Goal: Communication & Community: Answer question/provide support

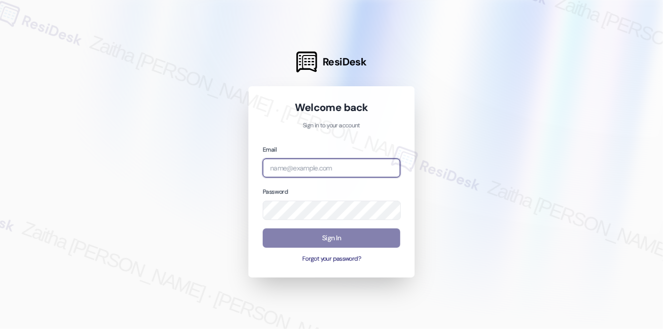
click at [317, 172] on input "email" at bounding box center [332, 167] width 138 height 19
type input "[EMAIL_ADDRESS][PERSON_NAME][DOMAIN_NAME]"
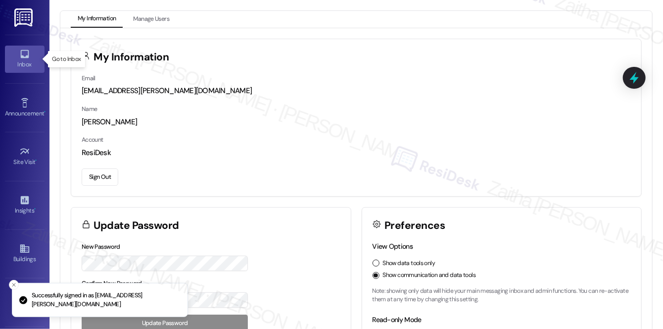
click at [23, 58] on icon at bounding box center [24, 53] width 11 height 11
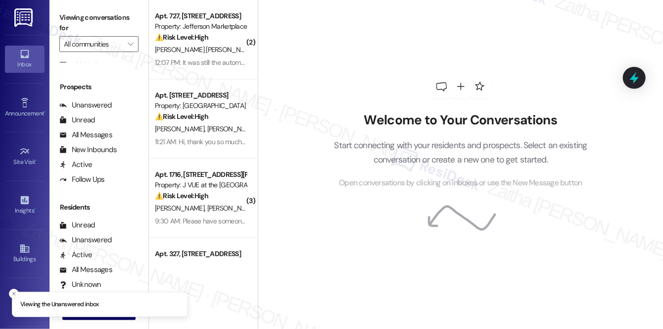
scroll to position [177, 0]
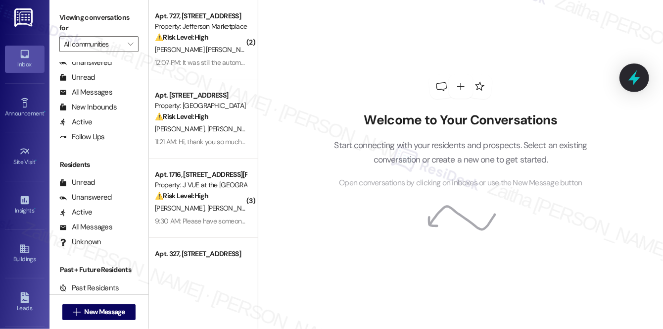
click at [644, 81] on div at bounding box center [634, 77] width 30 height 28
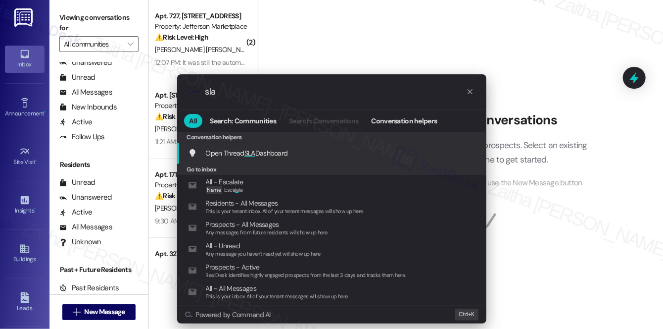
type input "sla"
click at [261, 155] on span "Open Thread SLA Dashboard" at bounding box center [247, 152] width 82 height 9
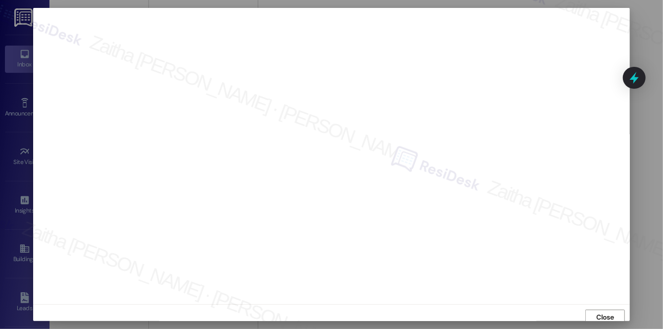
scroll to position [4, 0]
click at [604, 311] on span "Close" at bounding box center [605, 313] width 17 height 10
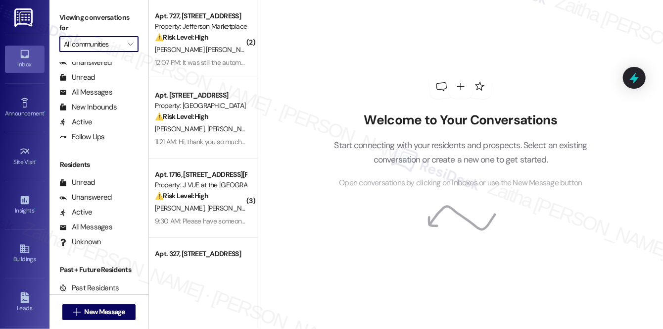
click at [91, 47] on input "All communities" at bounding box center [93, 44] width 59 height 16
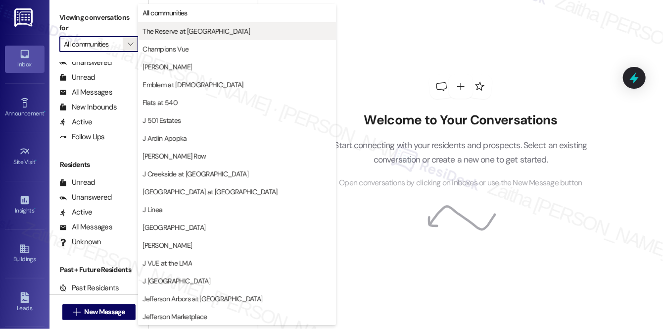
click at [164, 33] on span "The Reserve at [GEOGRAPHIC_DATA]" at bounding box center [195, 31] width 107 height 10
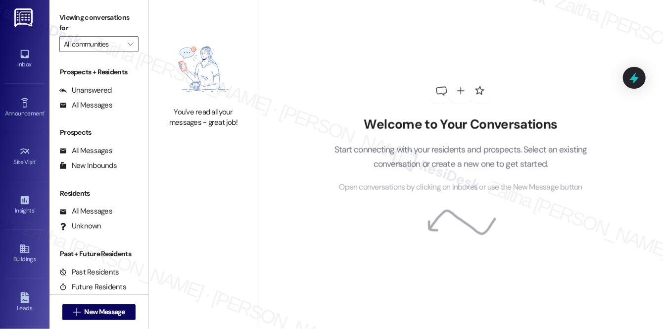
type input "The Reserve at [GEOGRAPHIC_DATA]"
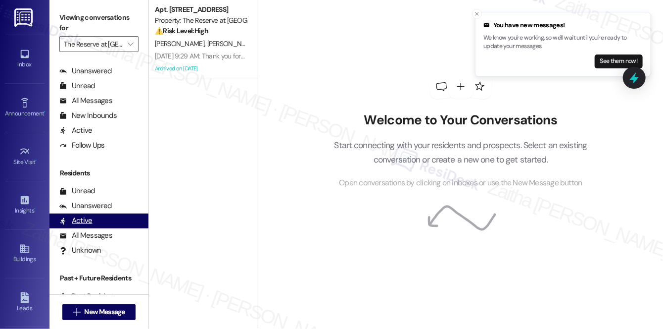
scroll to position [177, 0]
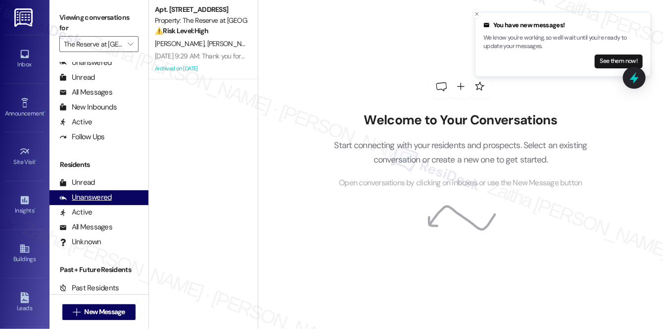
click at [97, 196] on div "Unanswered" at bounding box center [85, 197] width 52 height 10
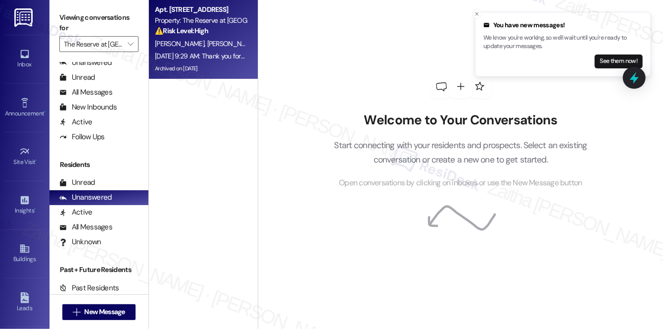
click at [221, 33] on div "⚠️ Risk Level: High The resident reports clogged plumbing (shower and sink) whi…" at bounding box center [201, 31] width 92 height 10
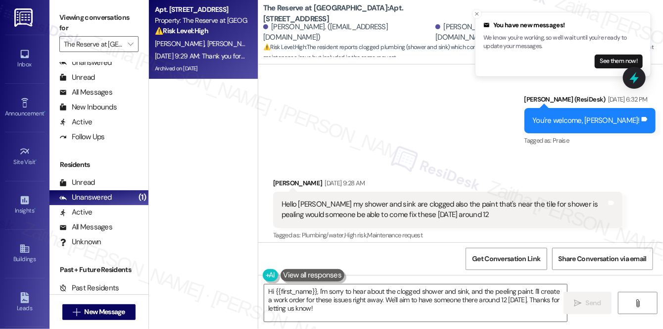
scroll to position [7901, 0]
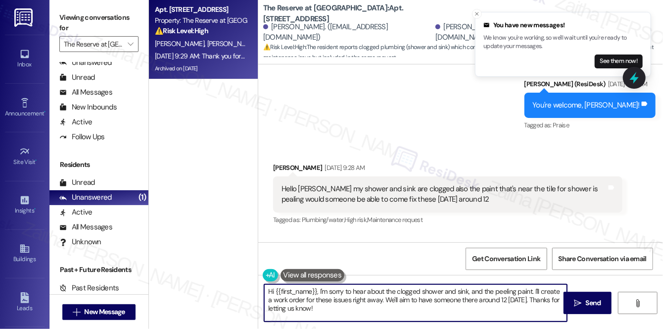
click at [532, 288] on textarea "Hi {{first_name}}, I'm sorry to hear about the clogged shower and sink, and the…" at bounding box center [415, 302] width 303 height 37
drag, startPoint x: 347, startPoint y: 299, endPoint x: 356, endPoint y: 309, distance: 13.4
click at [356, 309] on textarea "Hi {{first_name}}, I'm sorry to hear about the clogged shower and sink, and the…" at bounding box center [415, 302] width 303 height 37
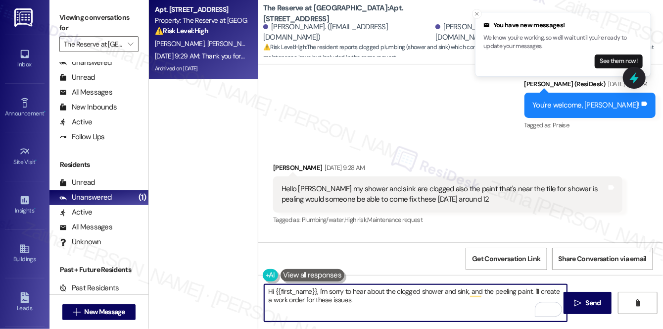
type textarea "Hi {{first_name}}, I'm sorry to hear about the clogged shower and sink, and the…"
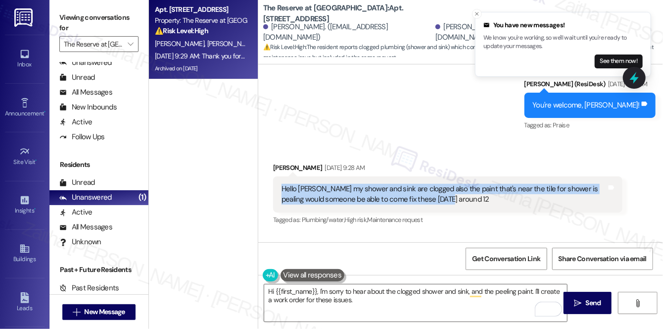
drag, startPoint x: 282, startPoint y: 100, endPoint x: 442, endPoint y: 115, distance: 160.4
click at [442, 184] on div "Hello [PERSON_NAME] my shower and sink are clogged also the paint that's near t…" at bounding box center [444, 194] width 325 height 21
copy div "Hello [PERSON_NAME] my shower and sink are clogged also the paint that's near t…"
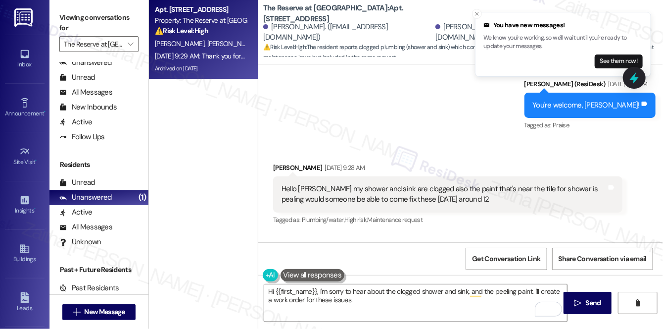
click at [500, 234] on div "Sent via SMS ResiDesk After Hours Assistant [DATE] 9:29 AM Thank you for your m…" at bounding box center [460, 281] width 405 height 94
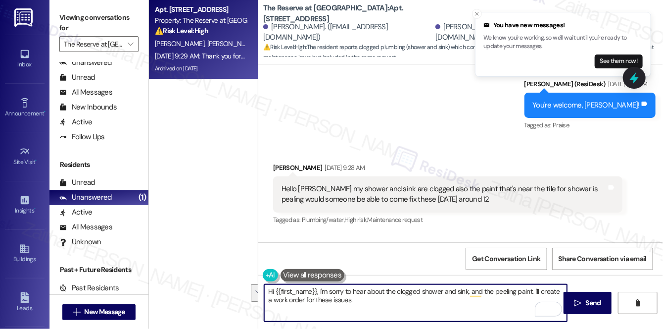
drag, startPoint x: 281, startPoint y: 294, endPoint x: 381, endPoint y: 309, distance: 101.6
click at [381, 309] on textarea "Hi {{first_name}}, I'm sorry to hear about the clogged shower and sink, and the…" at bounding box center [415, 302] width 303 height 37
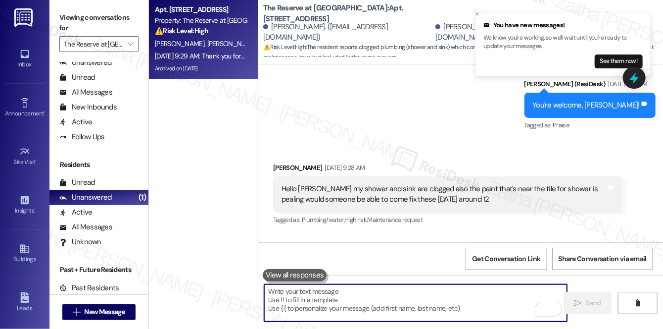
paste textarea "Hi {{first_name}}, thanks for letting us know about the clogged shower and sink…"
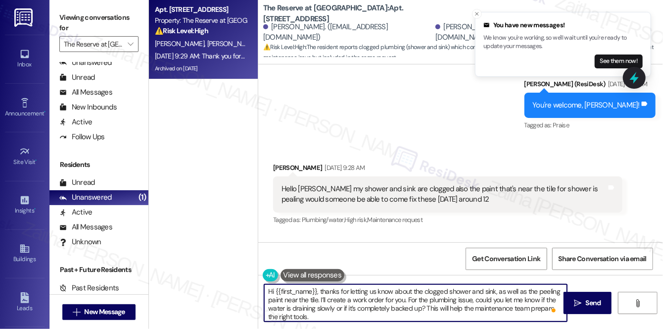
click at [321, 297] on textarea "Hi {{first_name}}, thanks for letting us know about the clogged shower and sink…" at bounding box center [415, 302] width 303 height 37
drag, startPoint x: 452, startPoint y: 299, endPoint x: 320, endPoint y: 299, distance: 132.6
click at [320, 299] on textarea "Hi {{first_name}}, thanks for letting us know about the clogged shower and sink…" at bounding box center [415, 302] width 303 height 37
paste textarea "I apologize for the delay in getting back to you."
click at [456, 297] on textarea "Hi {{first_name}}, thanks for letting us know about the clogged shower and sink…" at bounding box center [415, 302] width 303 height 37
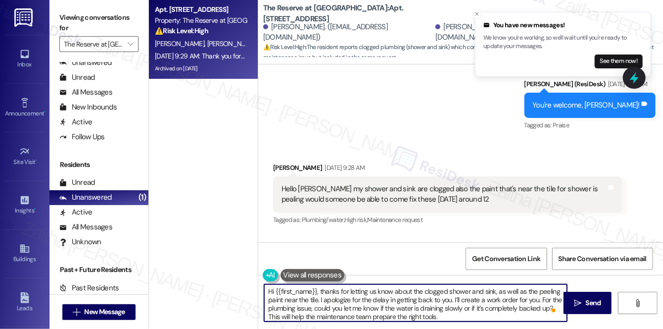
click at [456, 297] on textarea "Hi {{first_name}}, thanks for letting us know about the clogged shower and sink…" at bounding box center [415, 302] width 303 height 37
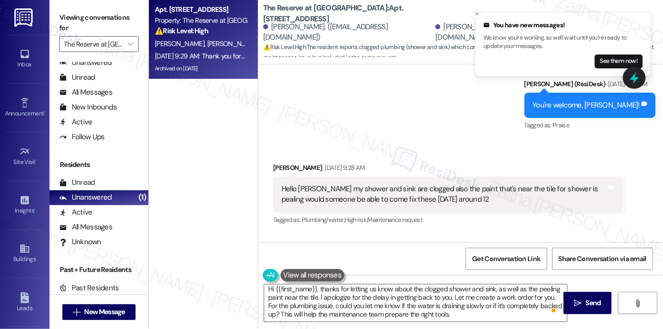
click at [287, 162] on div "[PERSON_NAME] [DATE] 9:28 AM" at bounding box center [447, 169] width 349 height 14
copy div "Shania"
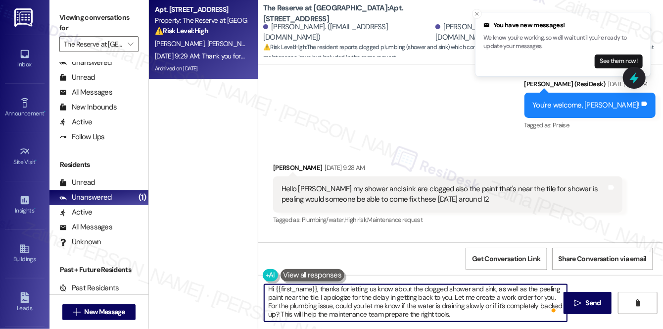
click at [302, 286] on textarea "Hi {{first_name}}, thanks for letting us know about the clogged shower and sink…" at bounding box center [415, 302] width 303 height 37
click at [303, 286] on textarea "Hi {{first_name}}, thanks for letting us know about the clogged shower and sink…" at bounding box center [415, 302] width 303 height 37
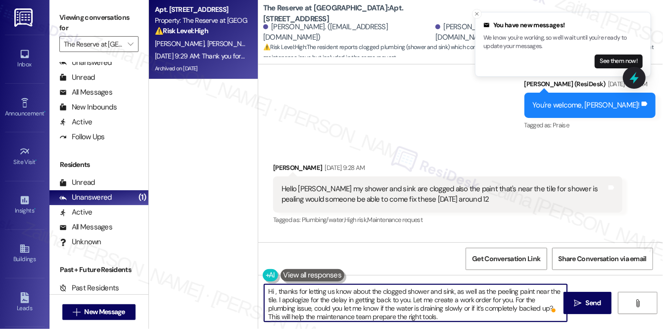
paste textarea "Shania"
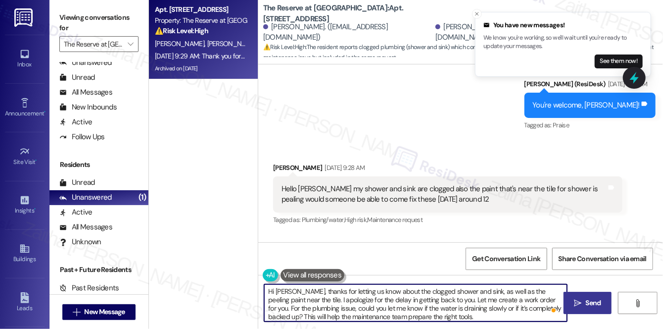
type textarea "Hi [PERSON_NAME], thanks for letting us know about the clogged shower and sink,…"
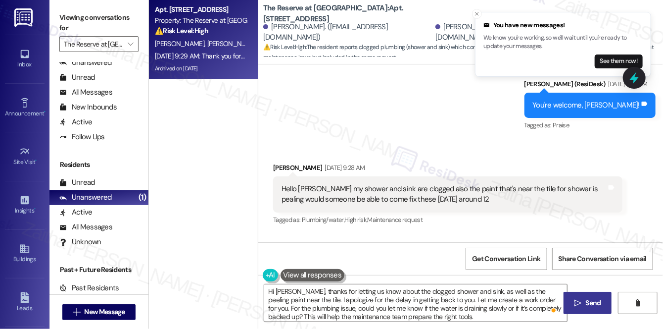
click at [598, 305] on span "Send" at bounding box center [593, 302] width 15 height 10
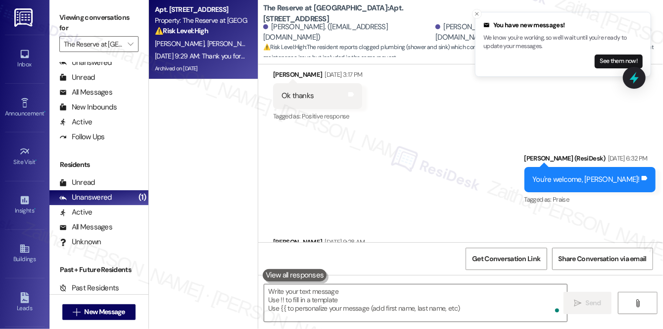
scroll to position [7806, 0]
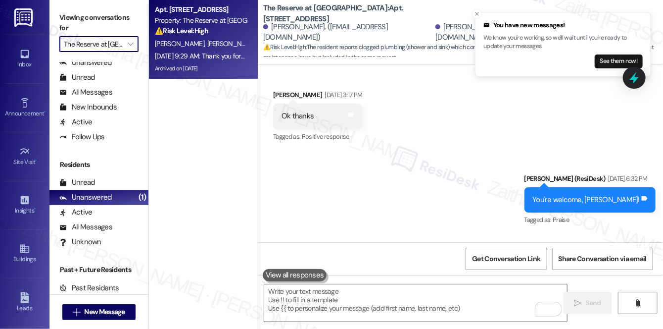
click at [112, 44] on input "The Reserve at [GEOGRAPHIC_DATA]" at bounding box center [93, 44] width 59 height 16
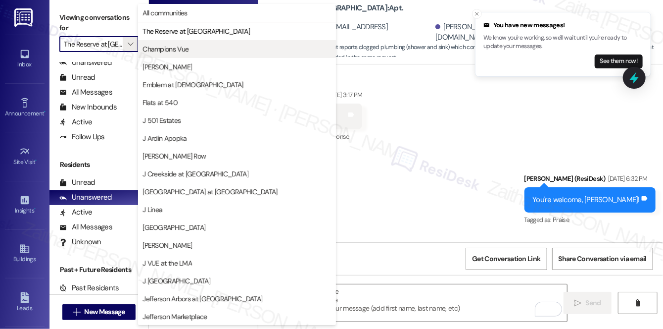
click at [167, 55] on button "Champions Vue" at bounding box center [237, 49] width 198 height 18
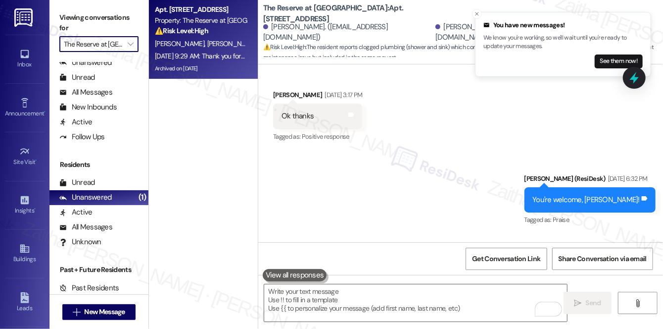
type input "Champions Vue"
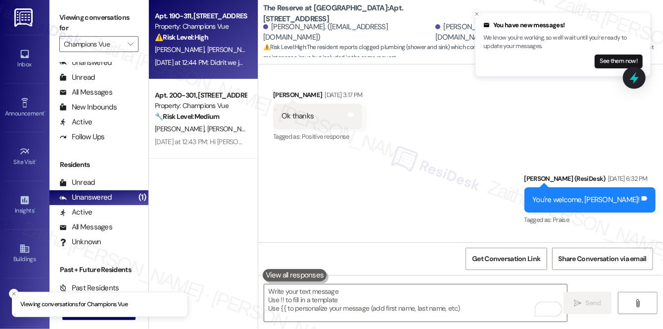
click at [217, 47] on div "[PERSON_NAME] [PERSON_NAME]" at bounding box center [201, 50] width 94 height 12
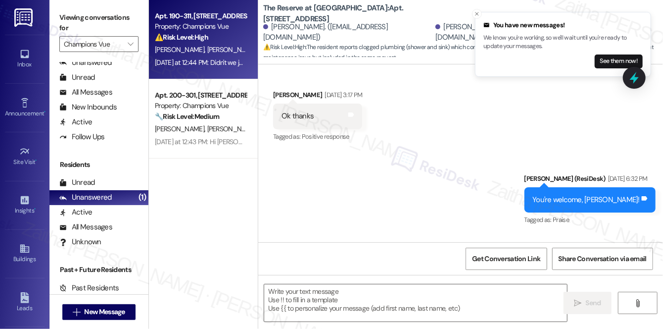
type textarea "Fetching suggested responses. Please feel free to read through the conversation…"
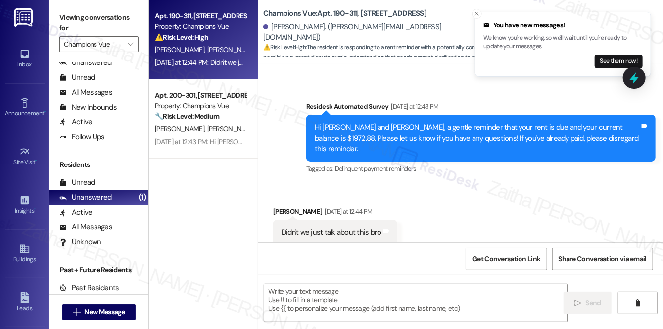
scroll to position [3939, 0]
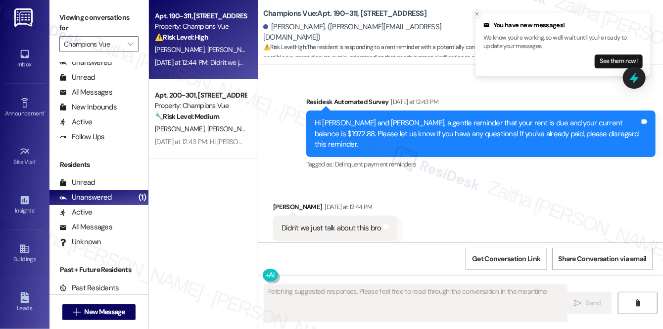
click at [479, 16] on icon "Close toast" at bounding box center [477, 14] width 6 height 6
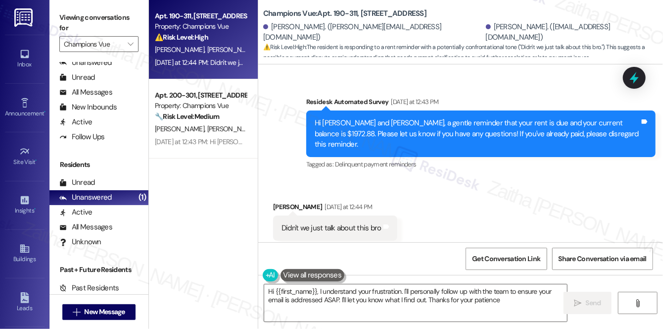
type textarea "Hi {{first_name}}, I understand your frustration. I'll personally follow up wit…"
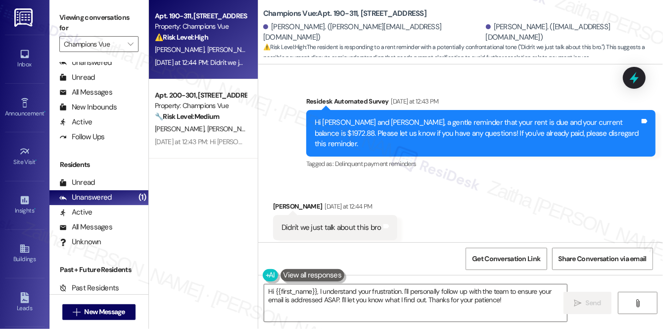
scroll to position [3939, 0]
drag, startPoint x: 272, startPoint y: 207, endPoint x: 380, endPoint y: 214, distance: 108.1
click at [380, 215] on div "Didn't we just talk about this bro Tags and notes" at bounding box center [335, 227] width 124 height 25
copy div "Didn't we just talk about this bro Tags and notes"
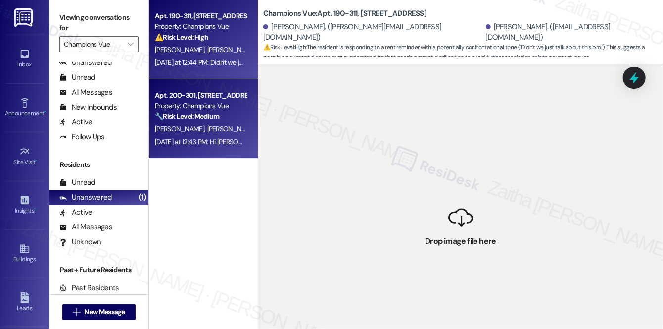
click at [234, 109] on div "Property: Champions Vue" at bounding box center [201, 105] width 92 height 10
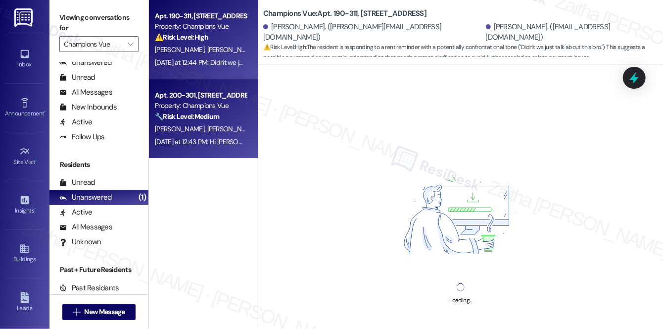
click at [229, 53] on div "[PERSON_NAME] [PERSON_NAME]" at bounding box center [201, 50] width 94 height 12
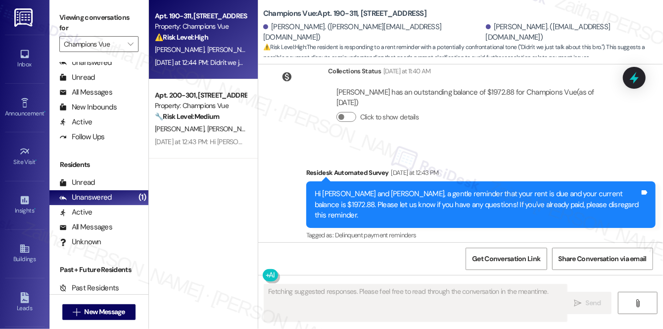
scroll to position [3939, 0]
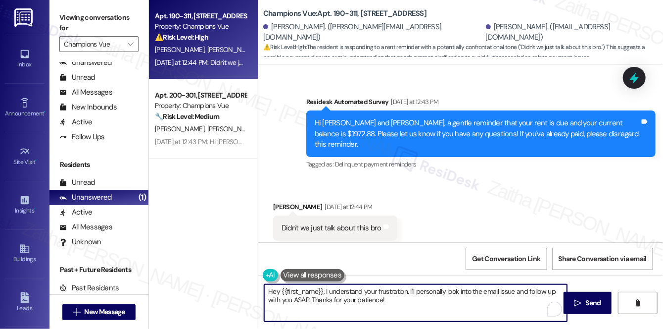
click at [278, 287] on textarea "Hey {{first_name}}, I understand your frustration. I'll personally look into th…" at bounding box center [415, 302] width 303 height 37
drag, startPoint x: 404, startPoint y: 284, endPoint x: 412, endPoint y: 302, distance: 19.5
click at [412, 302] on textarea "Hi {{first_name}}, I understand your frustration. I'll personally look into the…" at bounding box center [415, 302] width 303 height 37
paste textarea "I just want to make sure we’re on the same page — have you already spoken with …"
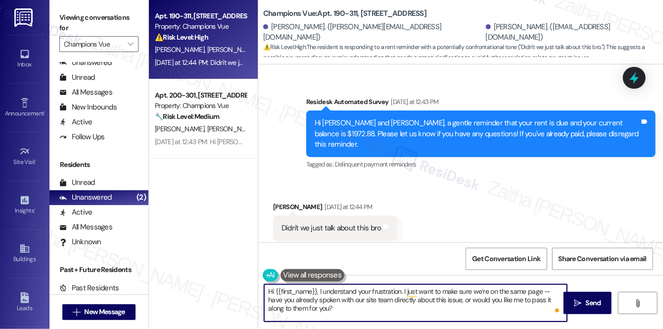
click at [452, 300] on textarea "Hi {{first_name}}, I understand your frustration. I just want to make sure we’r…" at bounding box center [415, 302] width 303 height 37
drag, startPoint x: 531, startPoint y: 300, endPoint x: 329, endPoint y: 306, distance: 202.5
click at [329, 306] on textarea "Hi {{first_name}}, I understand your frustration. I just want to make sure we’r…" at bounding box center [415, 302] width 303 height 37
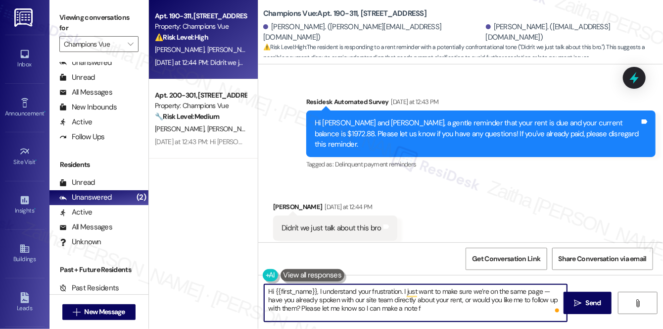
type textarea "Hi {{first_name}}, I understand your frustration. I just want to make sure we’r…"
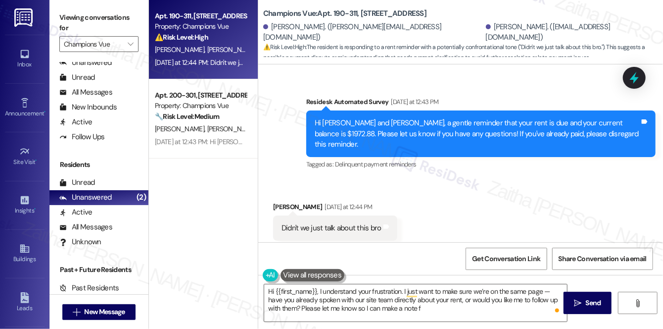
drag, startPoint x: 263, startPoint y: 290, endPoint x: 439, endPoint y: 323, distance: 179.0
click at [439, 323] on div "Hi {{first_name}}, I understand your frustration. I just want to make sure we’r…" at bounding box center [460, 312] width 405 height 74
copy grammarly-extension
click at [436, 306] on textarea "Hi {{first_name}}, I understand your frustration. I just want to make sure we’r…" at bounding box center [415, 302] width 303 height 37
click at [381, 301] on textarea "Hi {{first_name}}, I understand your frustration. I just want to make sure we’r…" at bounding box center [415, 302] width 303 height 37
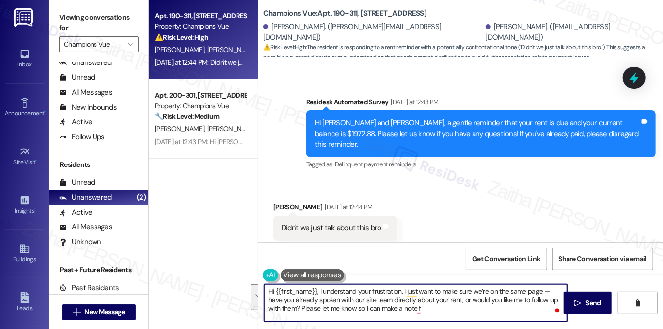
drag, startPoint x: 430, startPoint y: 308, endPoint x: 246, endPoint y: 288, distance: 185.2
click at [246, 288] on div "Apt. 190-311, 101 Champions Vue Loop Property: Champions Vue ⚠️ Risk Level: Hig…" at bounding box center [406, 164] width 514 height 329
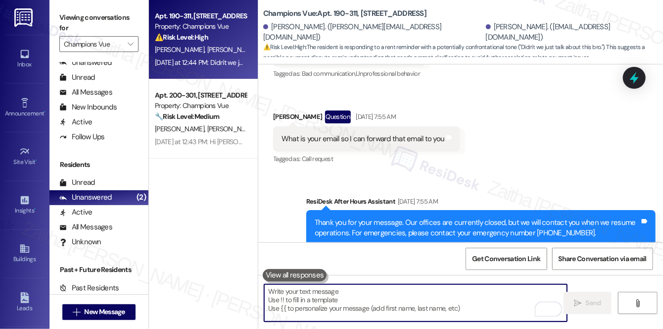
scroll to position [3624, 0]
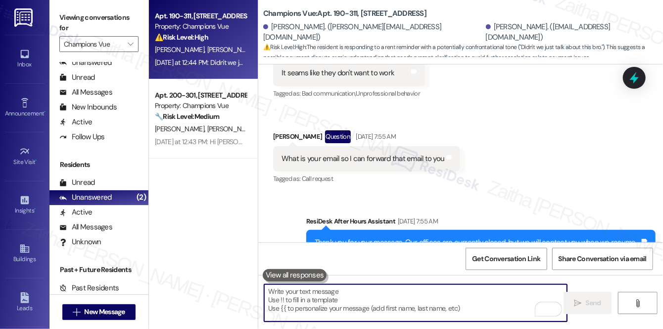
paste textarea "Hi {{first_name}}, I understand your frustration. I just want to make sure we’r…"
type textarea "Hi {{first_name}}, I understand your frustration. I just want to make sure we’r…"
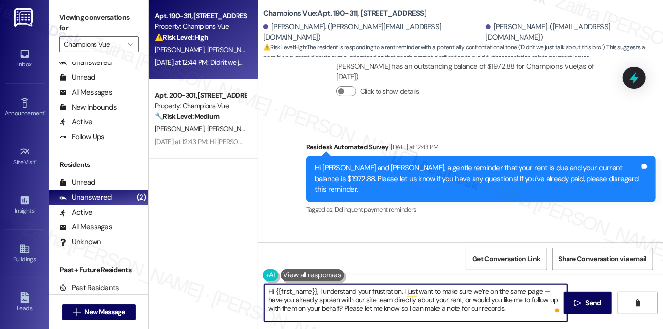
scroll to position [3939, 0]
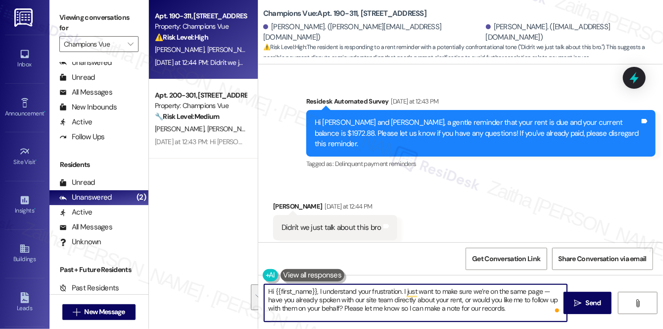
drag, startPoint x: 269, startPoint y: 292, endPoint x: 512, endPoint y: 313, distance: 243.4
click at [512, 313] on textarea "Hi {{first_name}}, I understand your frustration. I just want to make sure we’r…" at bounding box center [415, 302] width 303 height 37
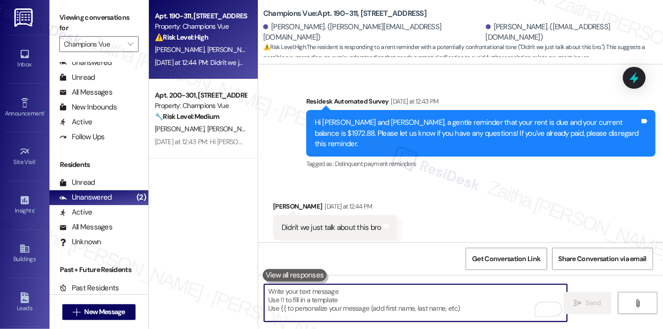
paste textarea "Hi {{first_name}}, I understand your frustration. I just want to make sure we’r…"
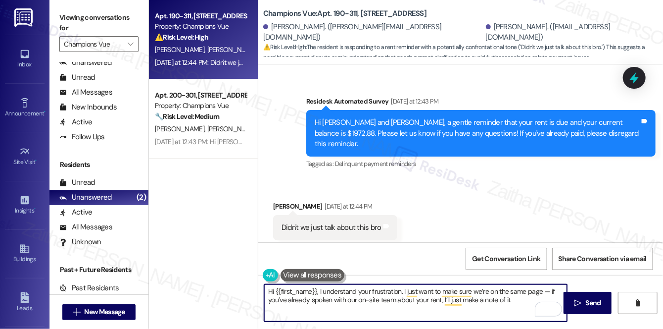
click at [518, 304] on textarea "Hi {{first_name}}, I understand your frustration. I just want to make sure we’r…" at bounding box center [415, 302] width 303 height 37
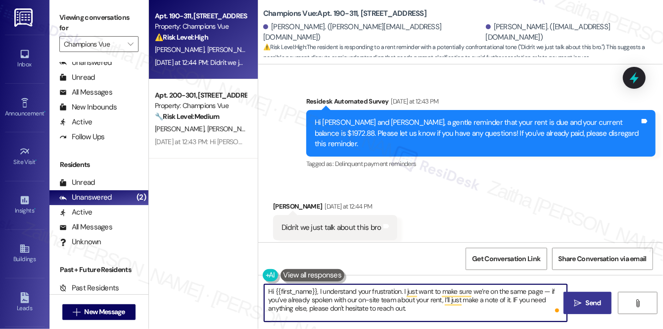
type textarea "Hi {{first_name}}, I understand your frustration. I just want to make sure we’r…"
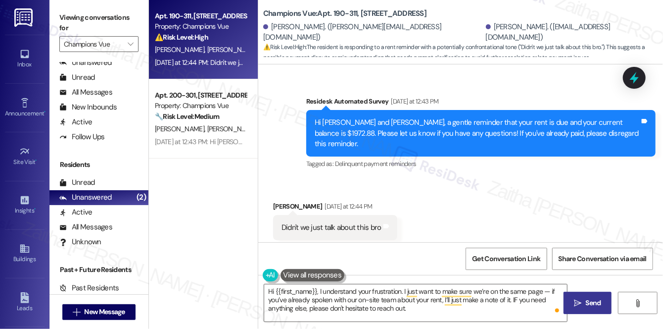
click at [592, 305] on span "Send" at bounding box center [593, 302] width 15 height 10
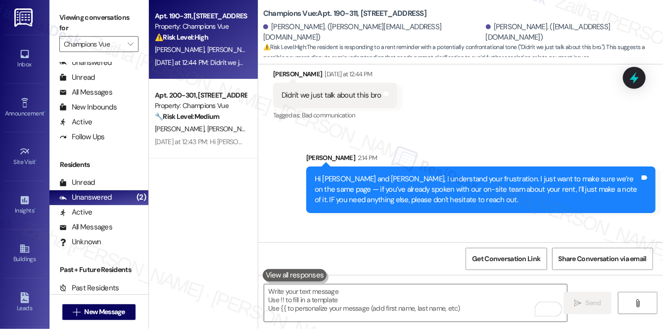
scroll to position [4097, 0]
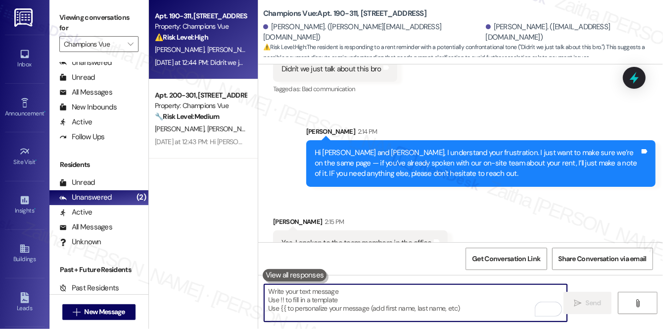
click at [359, 301] on textarea "To enrich screen reader interactions, please activate Accessibility in Grammarl…" at bounding box center [415, 302] width 303 height 37
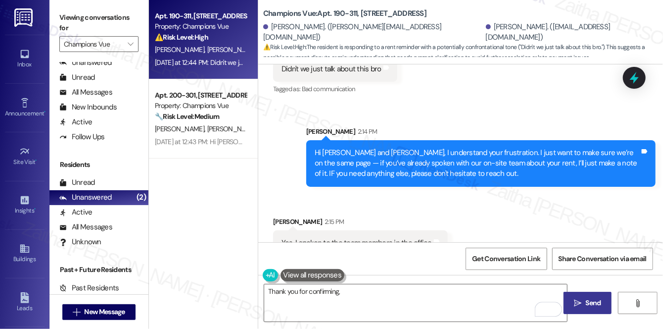
click at [281, 216] on div "[PERSON_NAME] 2:15 PM" at bounding box center [360, 223] width 175 height 14
copy div "[DEMOGRAPHIC_DATA]"
click at [352, 289] on textarea "Thank you for confirming," at bounding box center [415, 302] width 303 height 37
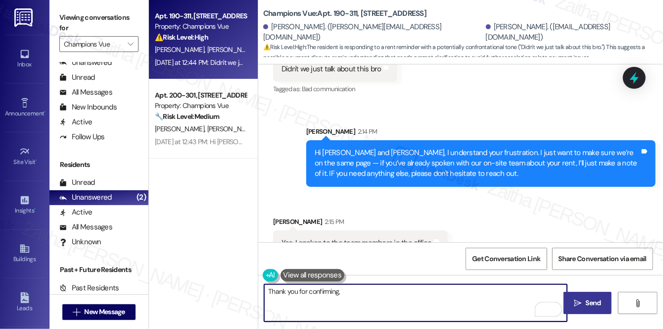
paste textarea "[DEMOGRAPHIC_DATA]"
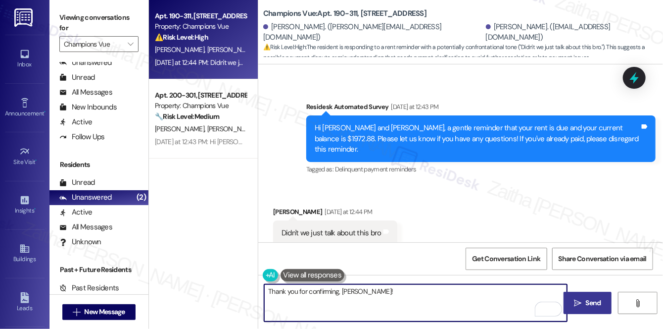
scroll to position [3918, 0]
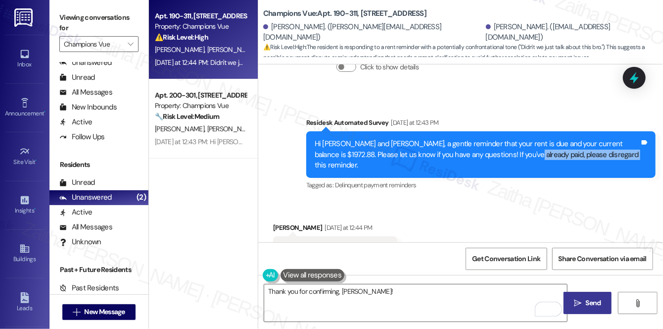
drag, startPoint x: 495, startPoint y: 141, endPoint x: 591, endPoint y: 142, distance: 95.5
click at [591, 142] on div "Hi [PERSON_NAME] and [PERSON_NAME], a gentle reminder that your rent is due and…" at bounding box center [477, 155] width 325 height 32
copy div "please disregard this reminder."
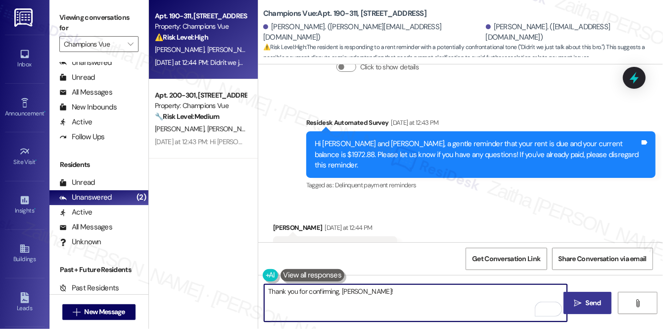
click at [394, 292] on textarea "Thank you for confirming, [PERSON_NAME]!" at bounding box center [415, 302] width 303 height 37
paste textarea "please disregard this reminder."
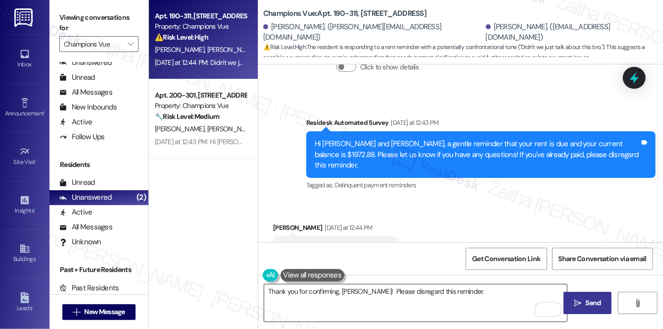
click at [424, 295] on textarea "Thank you for confirming, [PERSON_NAME]! Please disregard this reminder." at bounding box center [415, 302] width 303 height 37
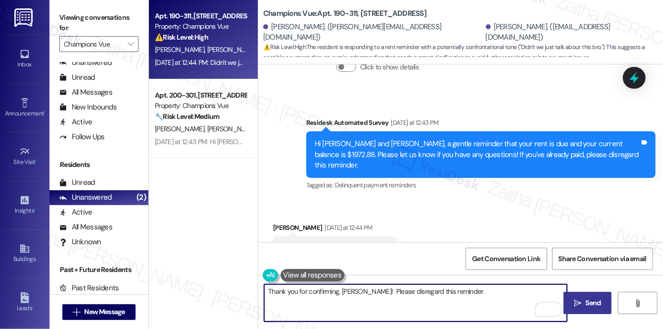
click at [424, 295] on textarea "Thank you for confirming, [PERSON_NAME]! Please disregard this reminder." at bounding box center [415, 302] width 303 height 37
click at [417, 289] on textarea "Thank you for confirming, [PERSON_NAME]! Please disregard this reminder." at bounding box center [415, 302] width 303 height 37
click at [468, 294] on textarea "Thank you for confirming, [PERSON_NAME]! Please disregard the reminder." at bounding box center [415, 302] width 303 height 37
drag, startPoint x: 268, startPoint y: 291, endPoint x: 459, endPoint y: 297, distance: 191.5
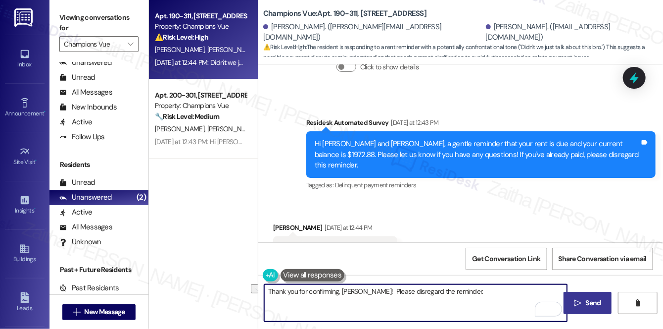
click at [459, 297] on textarea "Thank you for confirming, [PERSON_NAME]! Please disregard the reminder." at bounding box center [415, 302] width 303 height 37
type textarea "Thank you for confirming, [PERSON_NAME]! Please disregard the reminder."
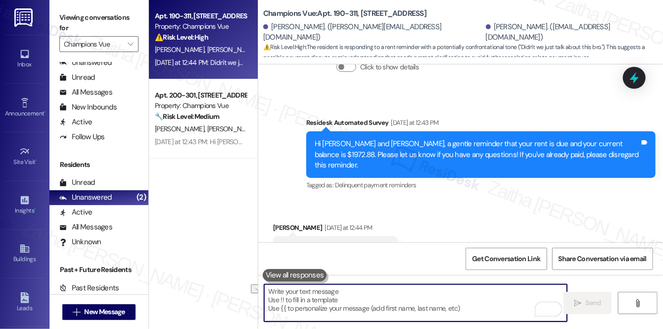
paste textarea "Thank you for confirming, [PERSON_NAME]. Please feel free to disregard the remi…"
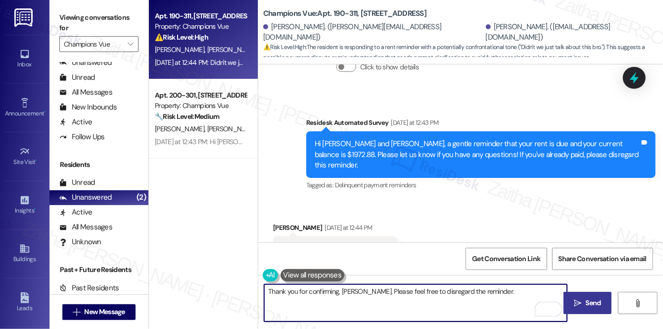
type textarea "Thank you for confirming, [PERSON_NAME]. Please feel free to disregard the remi…"
click at [588, 300] on span "Send" at bounding box center [593, 302] width 15 height 10
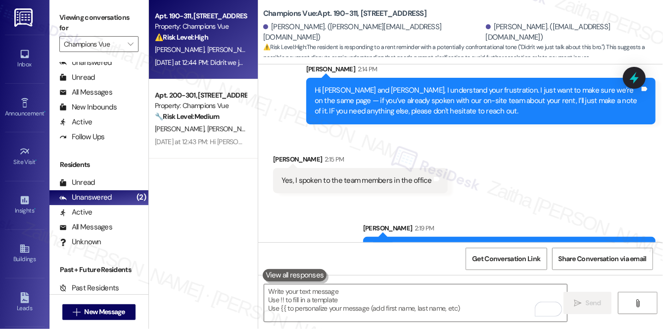
scroll to position [4167, 0]
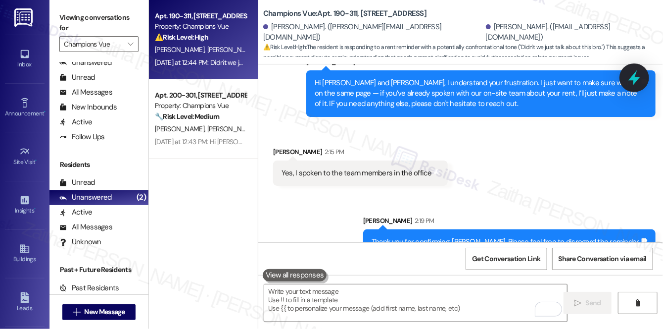
click at [640, 78] on icon at bounding box center [634, 77] width 17 height 17
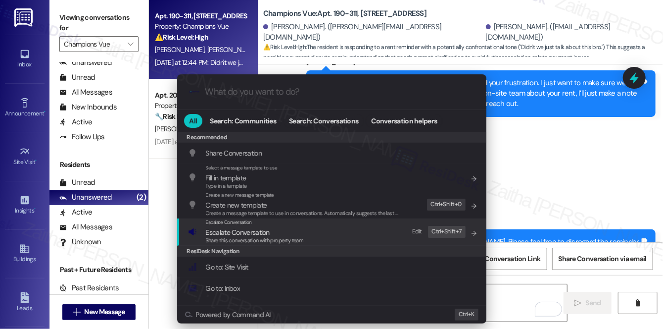
click at [255, 229] on span "Escalate Conversation" at bounding box center [238, 232] width 64 height 9
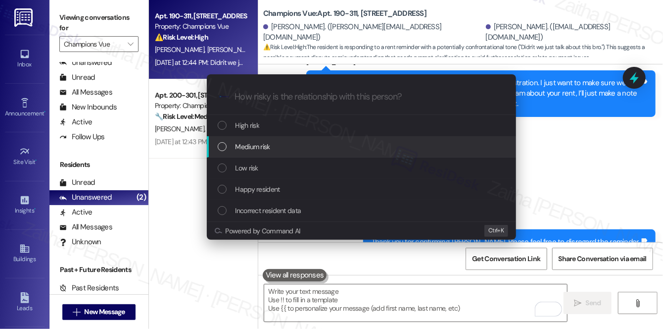
click at [255, 146] on span "Medium risk" at bounding box center [252, 146] width 35 height 11
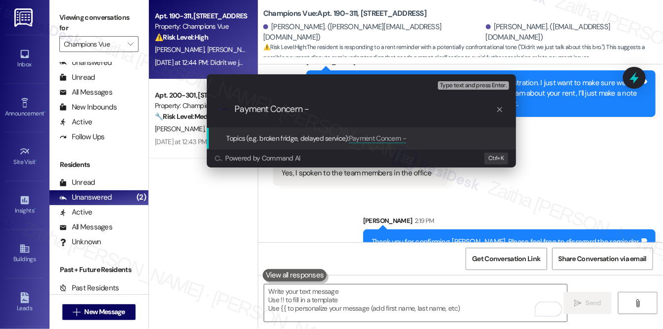
type input "Payment Concern"
click at [237, 107] on input "Payment Concern" at bounding box center [365, 109] width 261 height 10
click at [329, 107] on input "Payment Concern" at bounding box center [365, 109] width 261 height 10
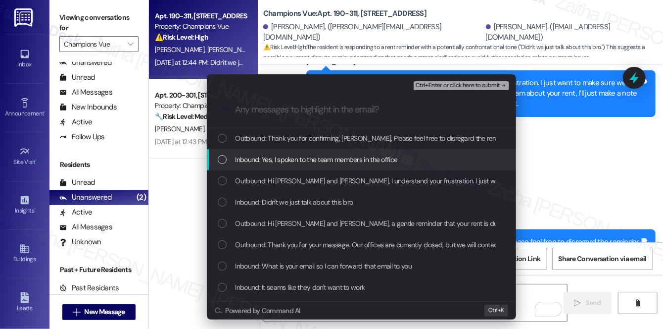
click at [340, 158] on span "Inbound: Yes, I spoken to the team members in the office" at bounding box center [316, 159] width 162 height 11
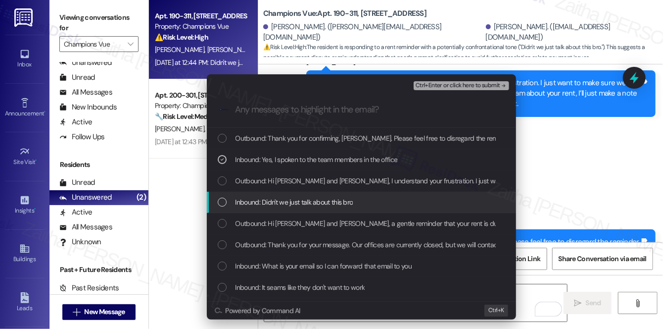
click at [373, 195] on div "Inbound: Didn't we just talk about this bro" at bounding box center [361, 201] width 309 height 21
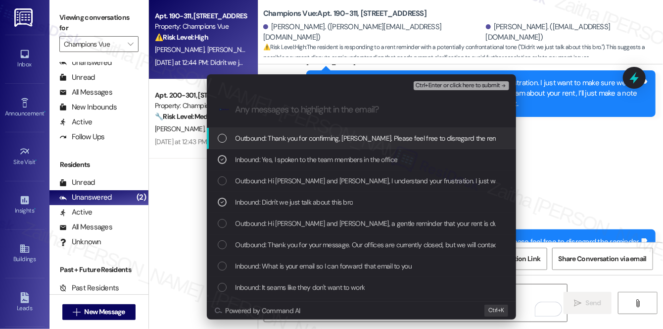
click at [447, 90] on div "Ctrl+Enter or click here to submit" at bounding box center [462, 85] width 97 height 13
click at [452, 83] on span "Ctrl+Enter or click here to submit" at bounding box center [458, 85] width 85 height 7
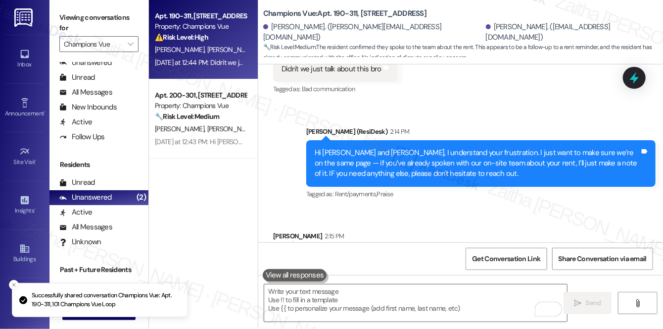
scroll to position [4097, 0]
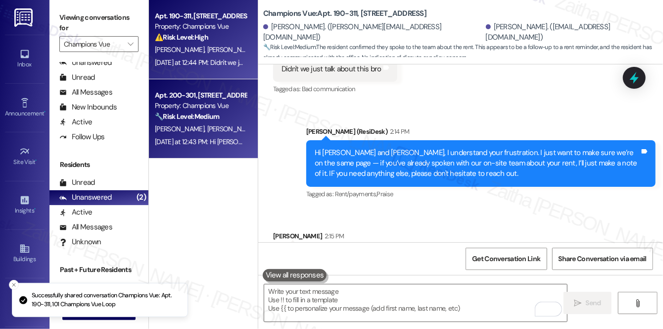
click at [219, 139] on div "[DATE] at 12:43 PM: Hi [PERSON_NAME] and [PERSON_NAME], a gentle reminder that …" at bounding box center [495, 141] width 681 height 9
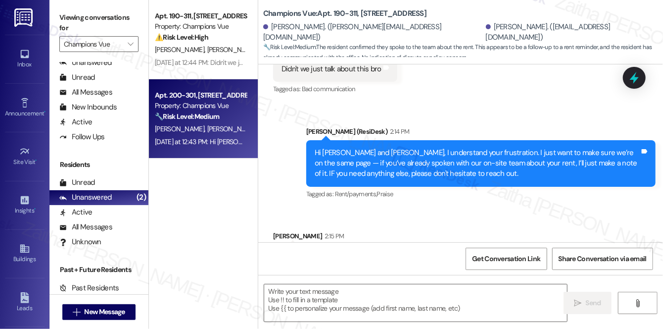
type textarea "Fetching suggested responses. Please feel free to read through the conversation…"
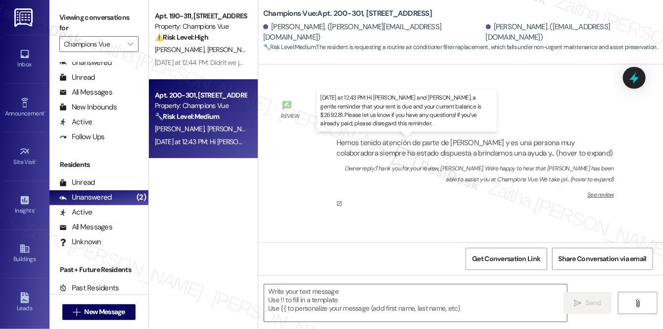
type textarea "Fetching suggested responses. Please feel free to read through the conversation…"
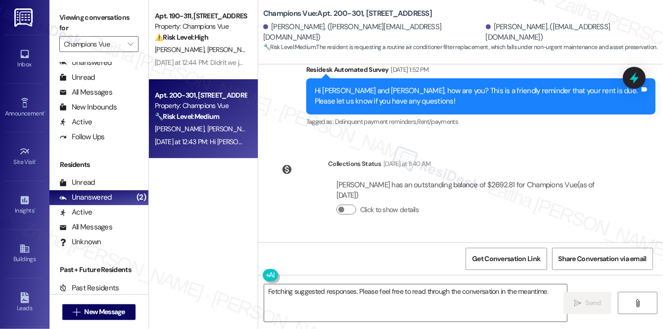
scroll to position [10433, 0]
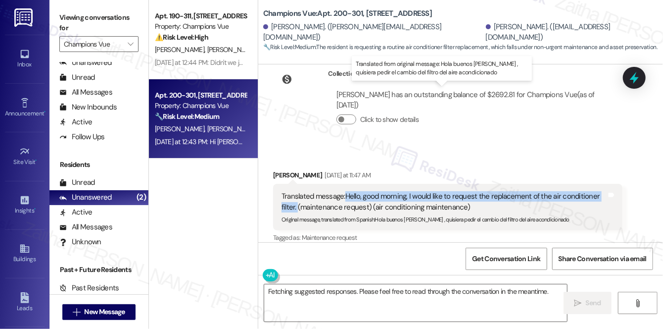
drag, startPoint x: 344, startPoint y: 91, endPoint x: 297, endPoint y: 100, distance: 47.8
click at [297, 191] on div "Translated message: Hello, good morning, I would like to request the replacemen…" at bounding box center [444, 201] width 325 height 21
copy div "Hello, good morning, I would like to request the replacement of the air conditi…"
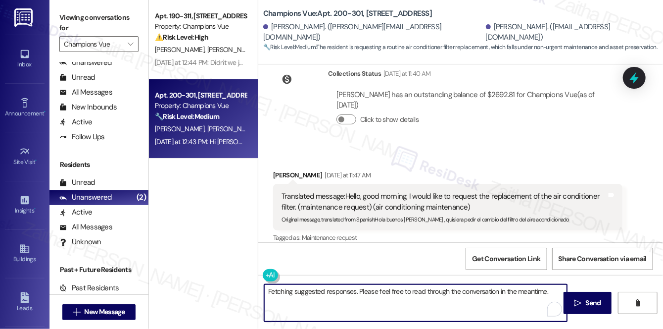
drag, startPoint x: 547, startPoint y: 289, endPoint x: 223, endPoint y: 285, distance: 324.1
click at [223, 285] on div "Apt. 190-311, 101 Champions Vue Loop Property: Champions Vue ⚠️ Risk Level: Hig…" at bounding box center [406, 164] width 514 height 329
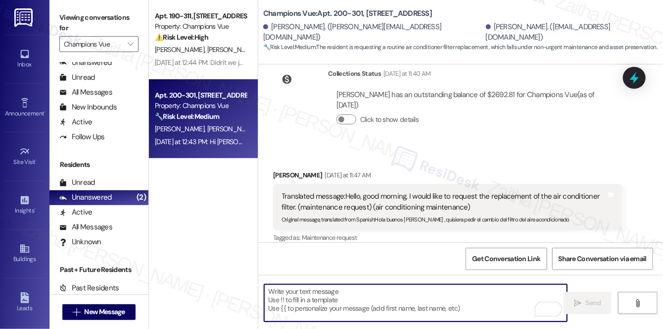
click at [286, 170] on div "[PERSON_NAME] [DATE] at 11:47 AM" at bounding box center [447, 177] width 349 height 14
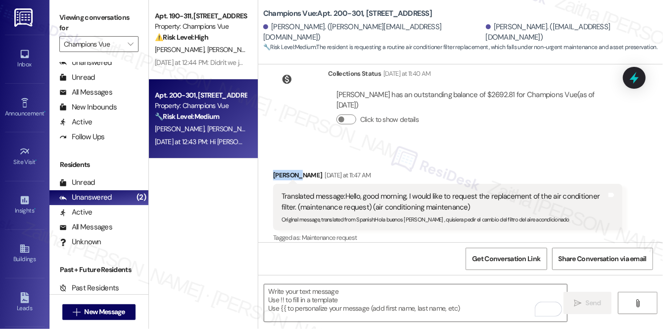
click at [286, 170] on div "[PERSON_NAME] [DATE] at 11:47 AM" at bounding box center [447, 177] width 349 height 14
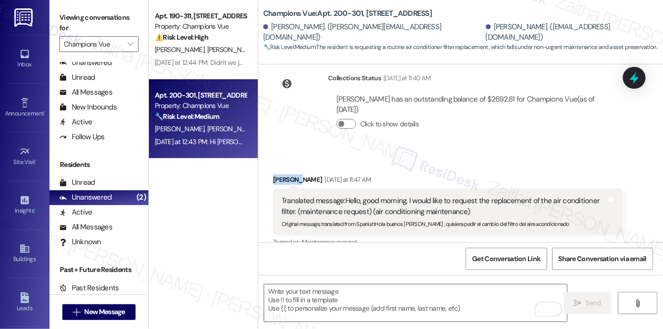
copy div "[PERSON_NAME]"
click at [280, 305] on textarea "To enrich screen reader interactions, please activate Accessibility in Grammarl…" at bounding box center [415, 302] width 303 height 37
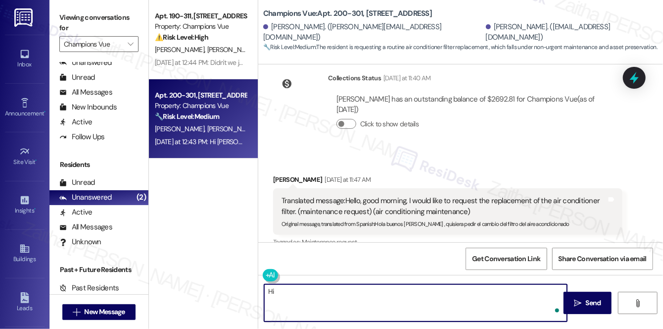
paste textarea "[PERSON_NAME]"
paste textarea "thank you for reaching out. I’ll go ahead and create a work order for the repla…"
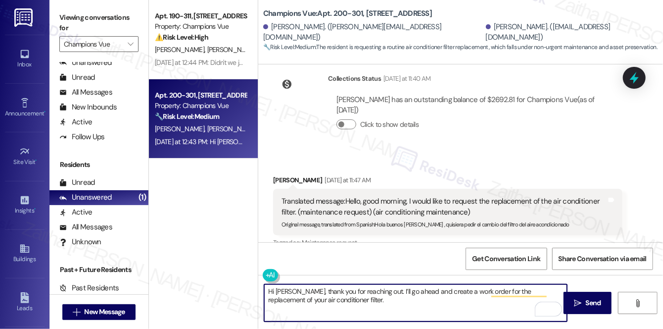
scroll to position [10433, 0]
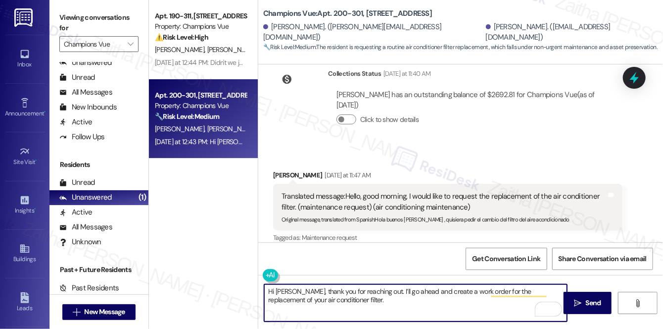
paste textarea "Do we have your permission to enter during your absence? Do you have pets that …"
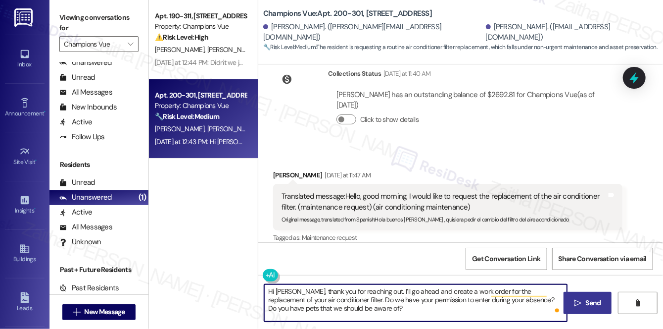
type textarea "Hi [PERSON_NAME], thank you for reaching out. I’ll go ahead and create a work o…"
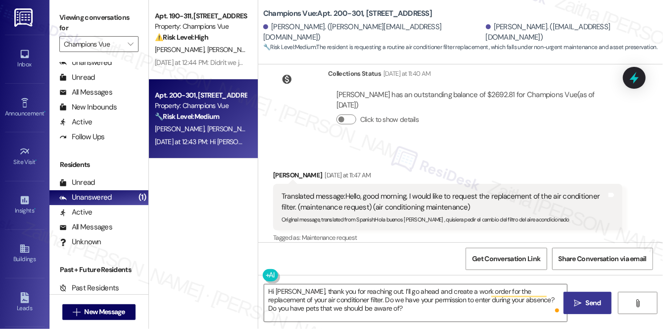
click at [593, 304] on span "Send" at bounding box center [593, 302] width 15 height 10
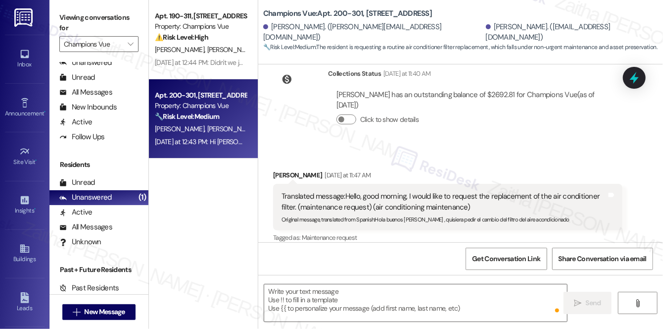
scroll to position [10338, 0]
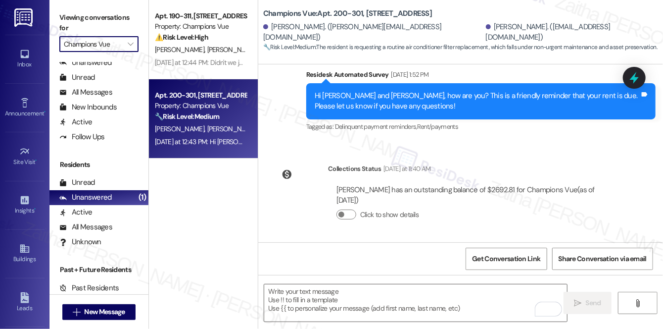
click at [112, 36] on input "Champions Vue" at bounding box center [93, 44] width 59 height 16
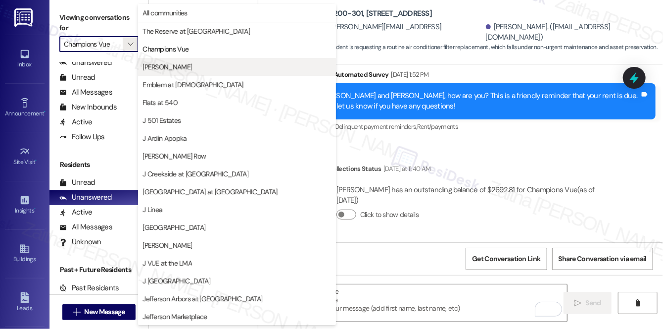
click at [167, 66] on span "[PERSON_NAME]" at bounding box center [236, 67] width 189 height 10
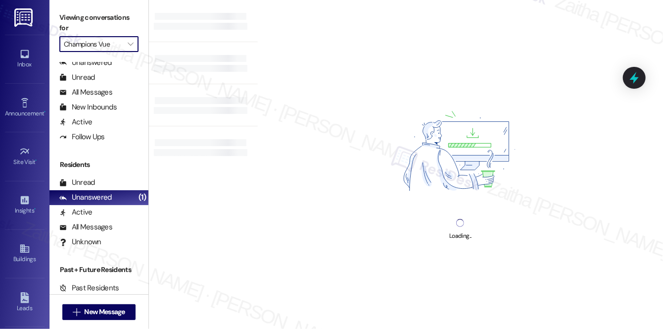
type input "[PERSON_NAME]"
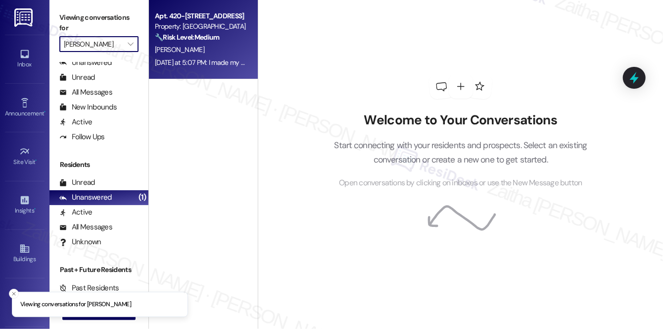
click at [235, 55] on div "[PERSON_NAME]" at bounding box center [201, 50] width 94 height 12
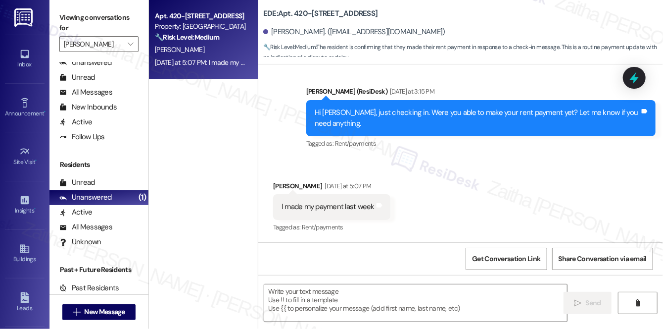
type textarea "Fetching suggested responses. Please feel free to read through the conversation…"
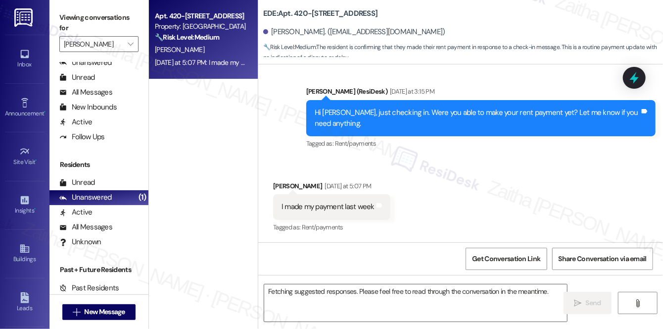
scroll to position [659, 0]
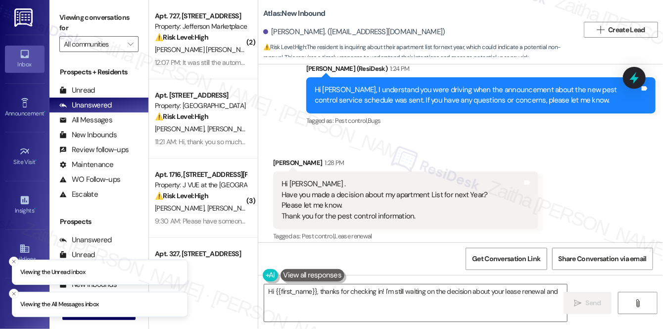
scroll to position [9883, 0]
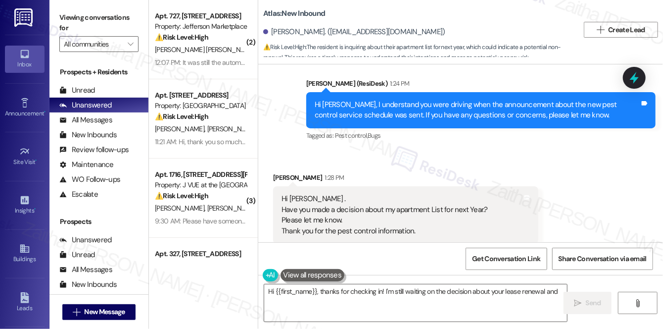
click at [462, 266] on button "Hide Suggestions" at bounding box center [468, 271] width 20 height 10
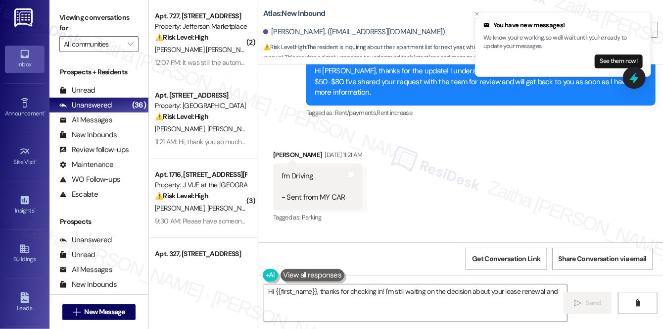
scroll to position [8737, 0]
drag, startPoint x: 447, startPoint y: 197, endPoint x: 384, endPoint y: 113, distance: 105.3
click at [370, 142] on div "Received via SMS Maria Becerra Aug 08, 2025 at 11:21 AM I'm Driving - Sent from…" at bounding box center [318, 187] width 104 height 90
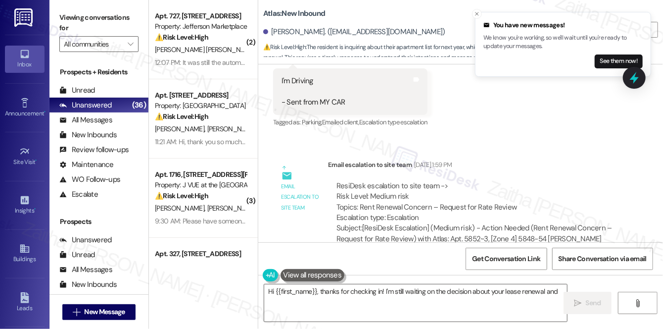
scroll to position [8242, 0]
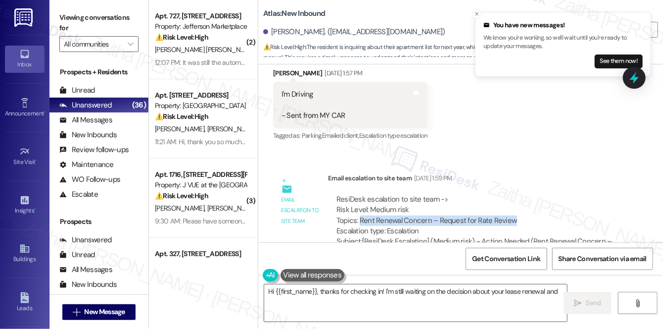
drag, startPoint x: 359, startPoint y: 160, endPoint x: 520, endPoint y: 158, distance: 160.8
click at [520, 194] on div "ResiDesk escalation to site team -> Risk Level: Medium risk Topics: Rent Renewa…" at bounding box center [475, 215] width 278 height 43
copy div "Rent Renewal Concern – Request for Rate Review"
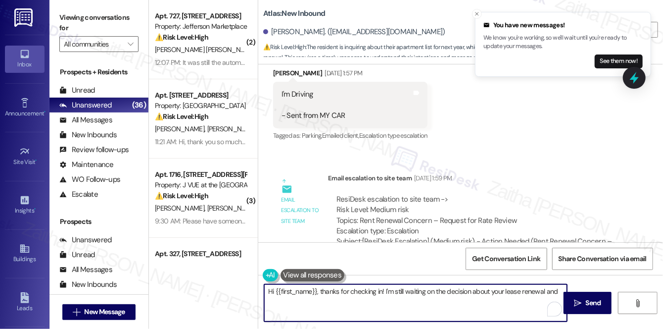
drag, startPoint x: 542, startPoint y: 292, endPoint x: 539, endPoint y: 302, distance: 10.8
click at [539, 302] on textarea "Hi {{first_name}}, thanks for checking in! I'm still waiting on the decision ab…" at bounding box center [415, 302] width 303 height 37
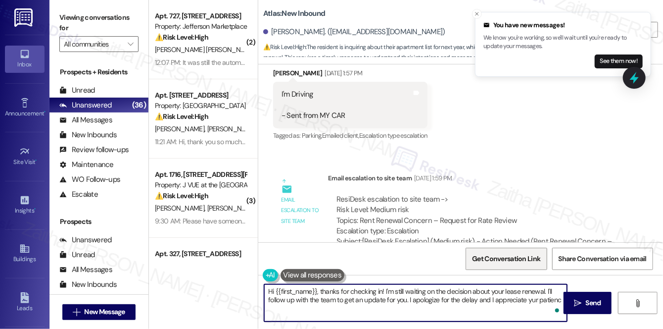
type textarea "Hi {{first_name}}, thanks for checking in! I'm still waiting on the decision ab…"
drag, startPoint x: 269, startPoint y: 289, endPoint x: 560, endPoint y: 305, distance: 291.8
click at [560, 305] on div "Hi {{first_name}}, thanks for checking in! I'm still waiting on the decision ab…" at bounding box center [416, 302] width 304 height 38
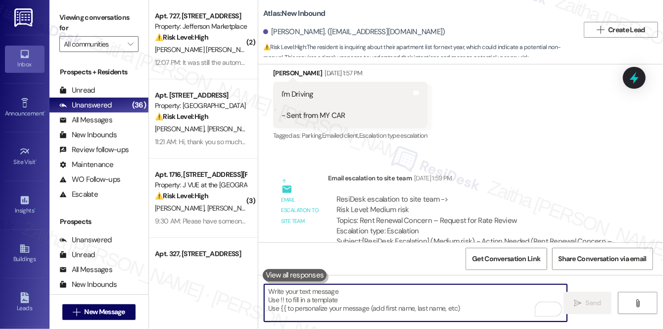
click at [354, 292] on textarea "To enrich screen reader interactions, please activate Accessibility in Grammarl…" at bounding box center [415, 302] width 303 height 37
paste textarea "Hi {{first_name}}, thanks for checking in! I’m still waiting on the decision re…"
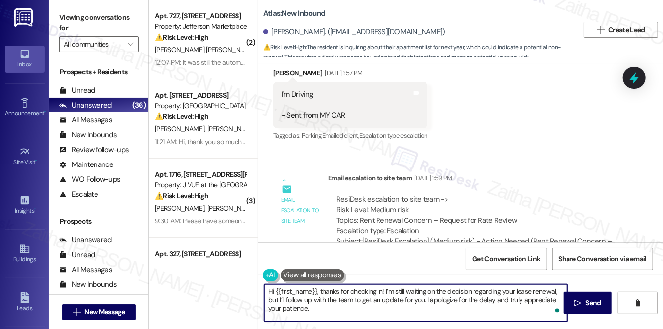
click at [358, 289] on textarea "Hi {{first_name}}, thanks for checking in! I’m still waiting on the decision re…" at bounding box center [415, 302] width 303 height 37
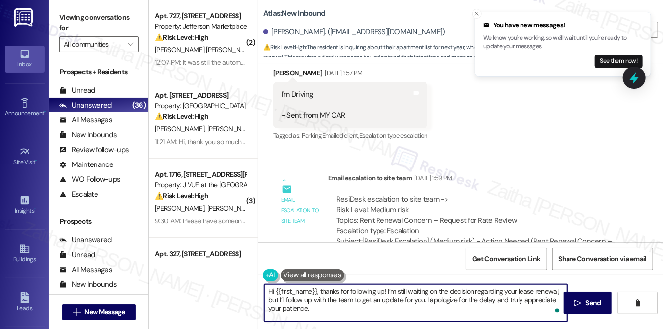
click at [306, 297] on textarea "Hi {{first_name}}, thanks for following up! I’m still waiting on the decision r…" at bounding box center [415, 302] width 303 height 37
type textarea "Hi {{first_name}}, thanks for following up! I’m still waiting on the decision r…"
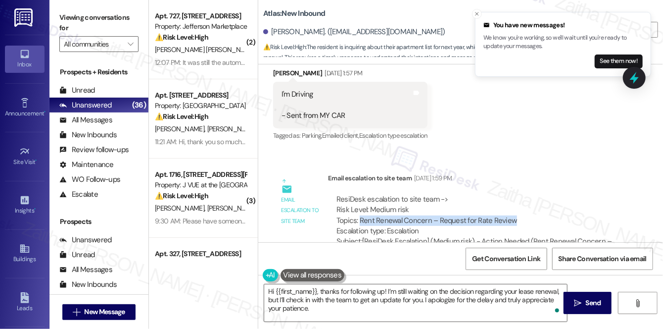
drag, startPoint x: 359, startPoint y: 158, endPoint x: 516, endPoint y: 164, distance: 156.4
click at [516, 194] on div "ResiDesk escalation to site team -> Risk Level: Medium risk Topics: Rent Renewa…" at bounding box center [475, 215] width 278 height 43
copy div "Rent Renewal Concern – Request for Rate Review"
click at [583, 298] on span " Send" at bounding box center [587, 302] width 31 height 10
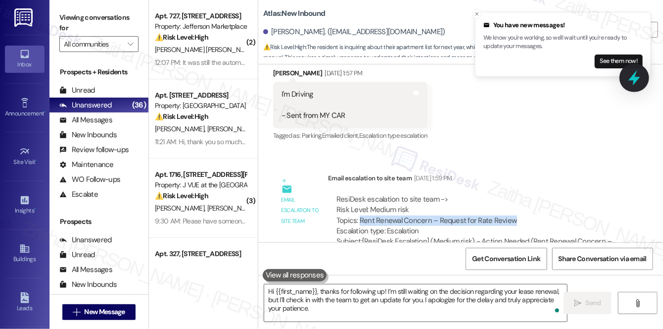
click at [640, 79] on icon at bounding box center [634, 77] width 17 height 17
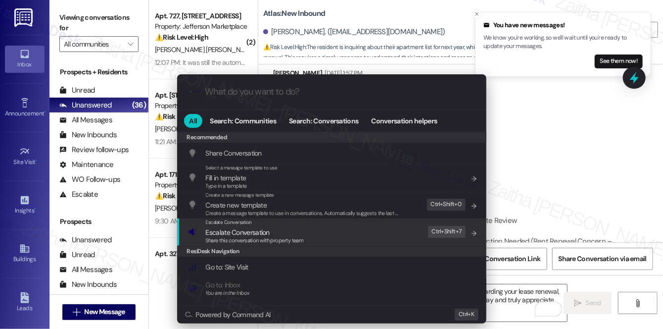
click at [242, 233] on span "Escalate Conversation" at bounding box center [238, 232] width 64 height 9
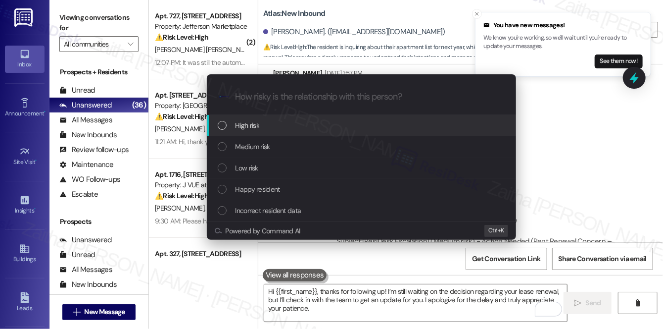
click at [282, 128] on div "High risk" at bounding box center [362, 125] width 289 height 11
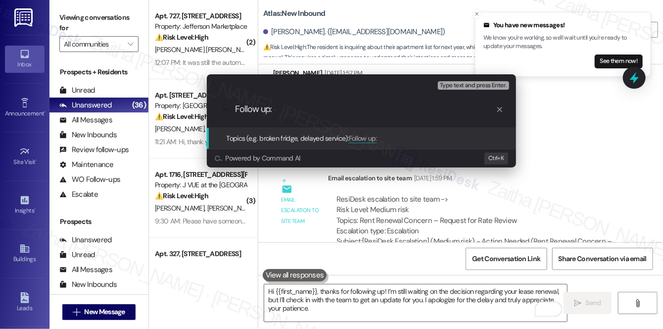
paste input "Rent Renewal Concern – Request for Rate Review"
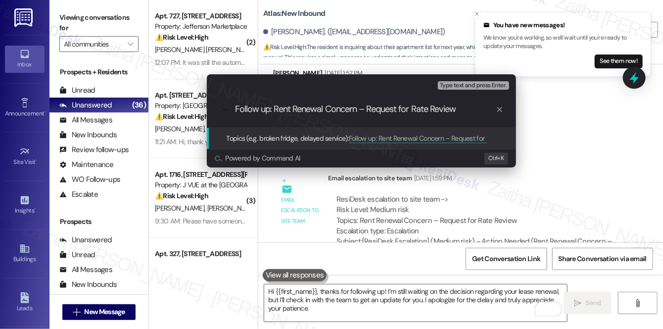
click at [264, 107] on input "Follow up: Rent Renewal Concern – Request for Rate Review" at bounding box center [365, 109] width 261 height 10
type input "Follow Up: Rent Renewal Concern – Request for Rate Review"
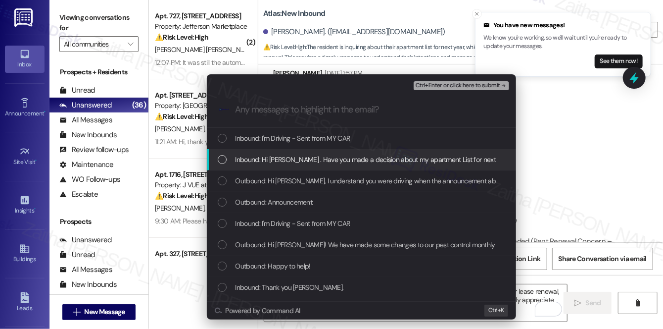
click at [298, 162] on span "Inbound: Hi Sarah . Have you made a decision about my apartment List for next Y…" at bounding box center [464, 159] width 459 height 11
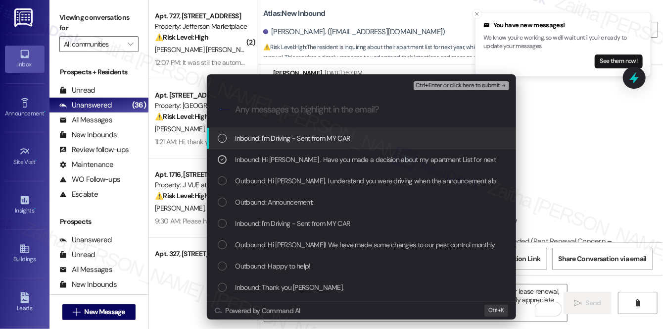
click at [451, 88] on span "Ctrl+Enter or click here to submit" at bounding box center [458, 85] width 85 height 7
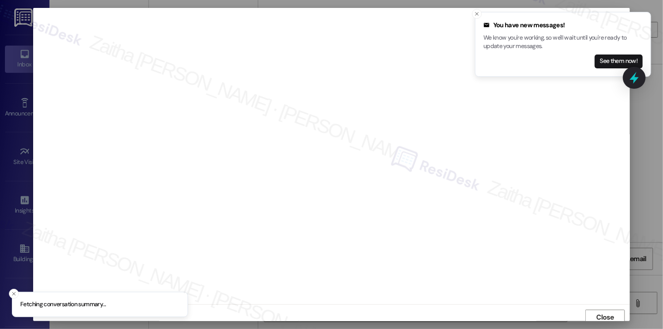
scroll to position [4, 0]
click at [478, 16] on icon "Close toast" at bounding box center [477, 14] width 6 height 6
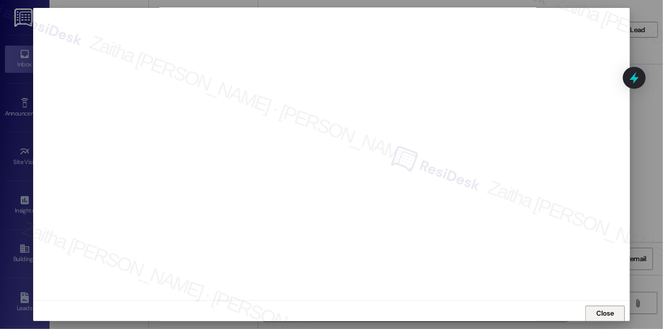
click at [589, 310] on button "Close" at bounding box center [605, 313] width 40 height 16
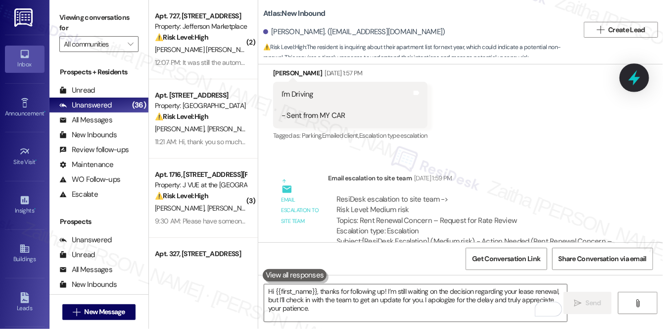
click at [627, 83] on icon at bounding box center [634, 77] width 17 height 17
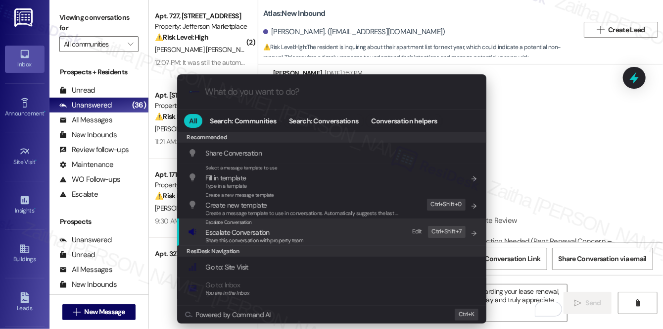
click at [247, 230] on span "Escalate Conversation" at bounding box center [238, 232] width 64 height 9
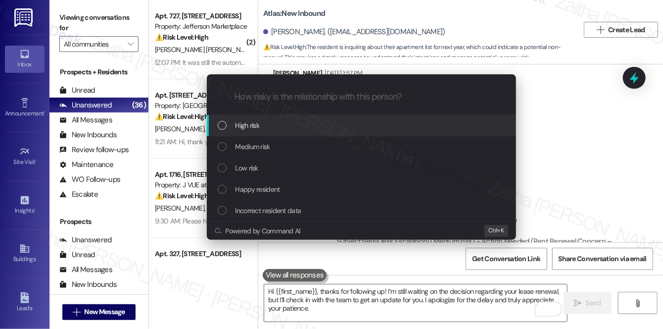
click at [262, 124] on div "High risk" at bounding box center [362, 125] width 289 height 11
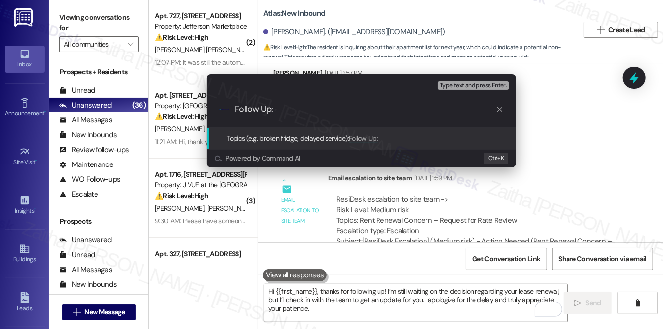
paste input "Rent Renewal Concern – Request for Rate Review"
type input "Follow Up: Rent Renewal Concern – Request for Rate Review"
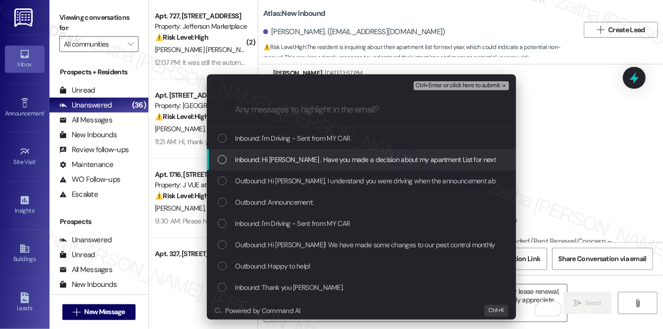
click at [270, 154] on span "Inbound: Hi Sarah . Have you made a decision about my apartment List for next Y…" at bounding box center [464, 159] width 459 height 11
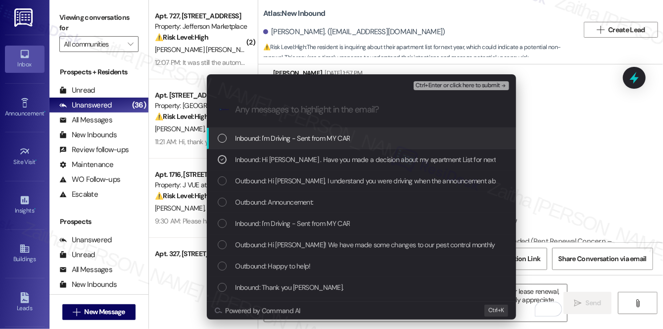
click at [447, 89] on button "Ctrl+Enter or click here to submit" at bounding box center [461, 85] width 95 height 9
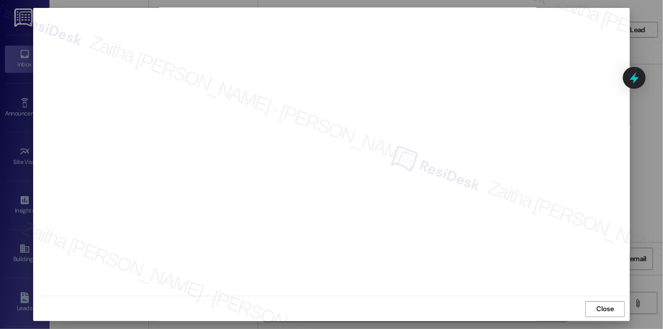
scroll to position [9, 0]
click at [600, 306] on span "Close" at bounding box center [605, 308] width 17 height 10
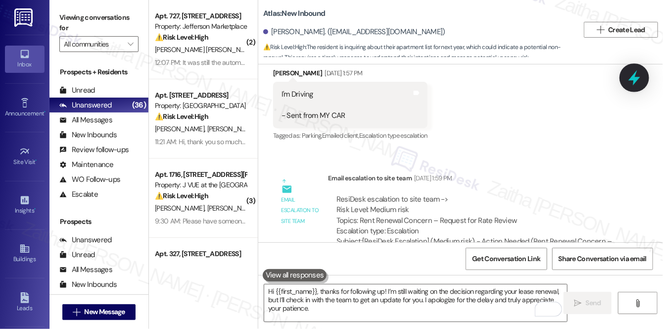
click at [636, 82] on icon at bounding box center [634, 77] width 12 height 15
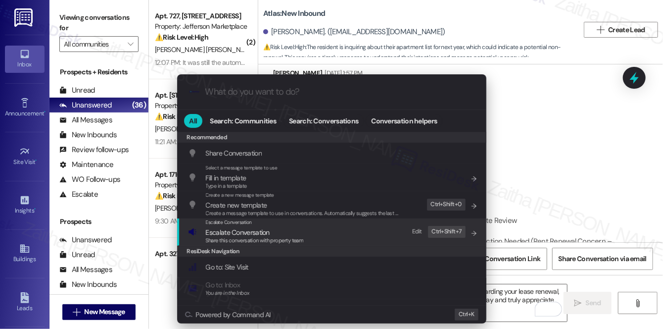
click at [226, 229] on span "Escalate Conversation" at bounding box center [238, 232] width 64 height 9
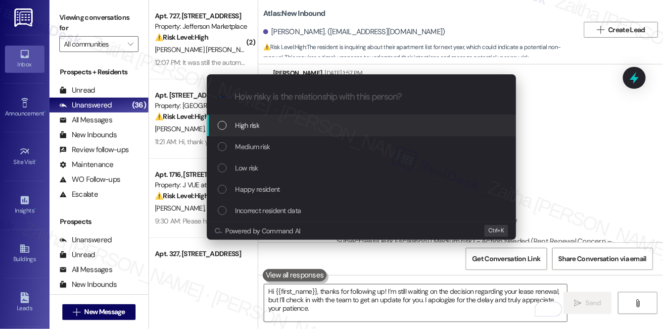
click at [255, 124] on span "High risk" at bounding box center [247, 125] width 24 height 11
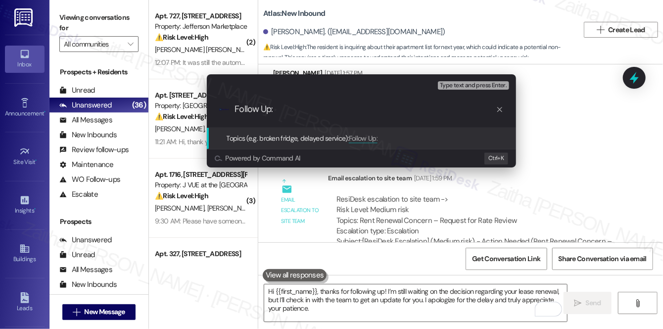
paste input "Rent Renewal Concern – Request for Rate Review"
type input "Follow Up: Rent Renewal Concern – Request for Rate Review"
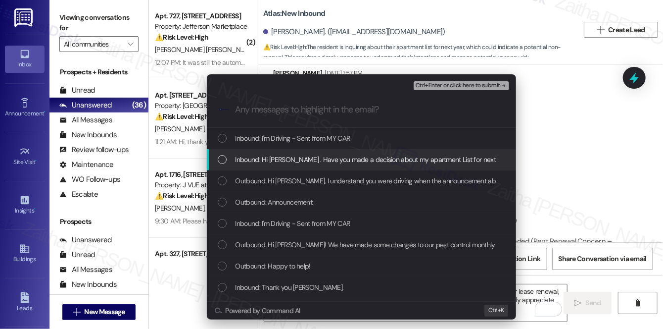
click at [266, 166] on div "Inbound: Hi Sarah . Have you made a decision about my apartment List for next Y…" at bounding box center [361, 159] width 309 height 21
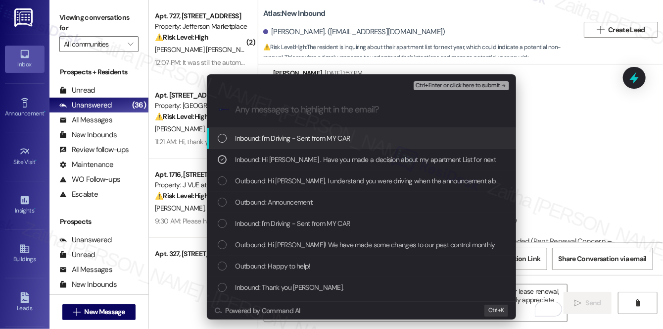
click at [439, 82] on span "Ctrl+Enter or click here to submit" at bounding box center [458, 85] width 85 height 7
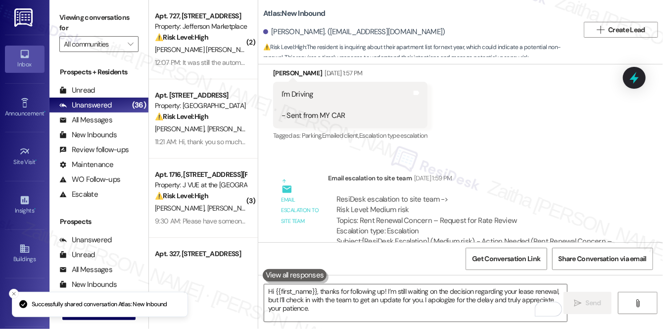
scroll to position [0, 0]
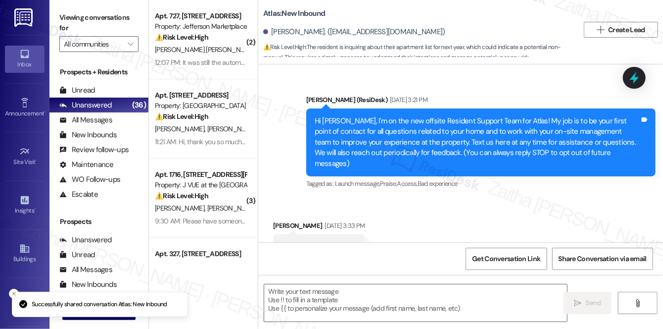
type textarea "Fetching suggested responses. Please feel free to read through the conversation…"
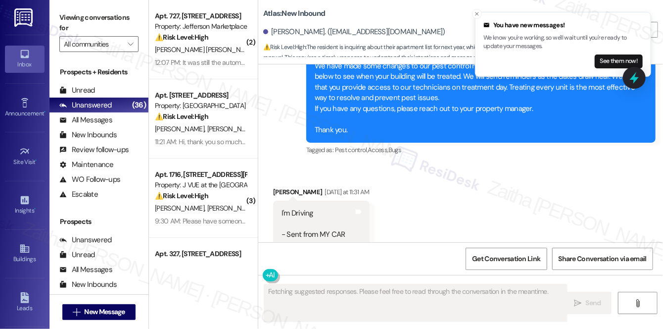
scroll to position [10062, 0]
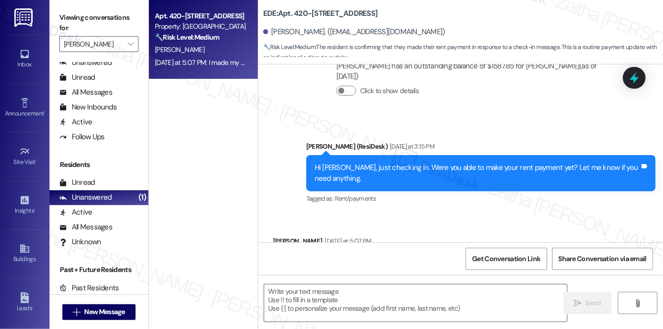
scroll to position [659, 0]
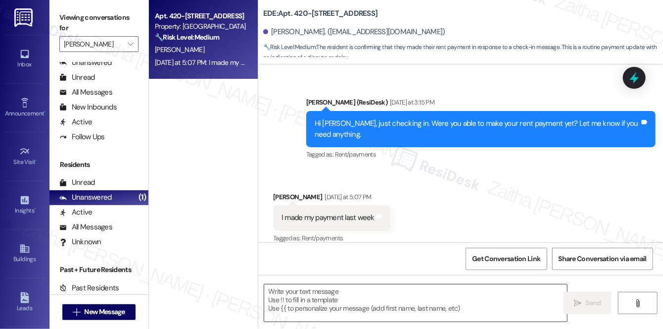
click at [322, 304] on textarea at bounding box center [415, 302] width 303 height 37
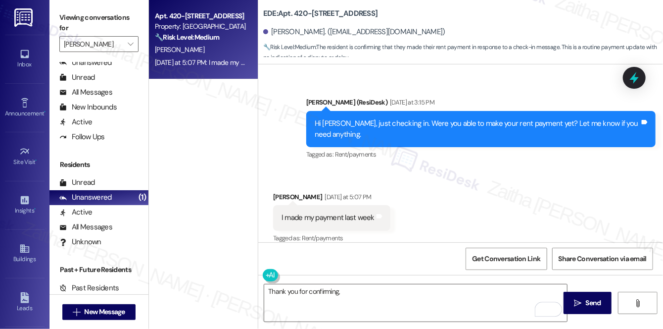
click at [285, 191] on div "Danielle Durjan Yesterday at 5:07 PM" at bounding box center [331, 198] width 117 height 14
copy div "Danielle"
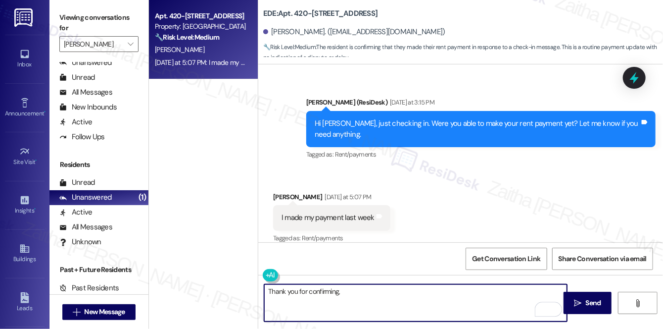
click at [367, 289] on textarea "Thank you for confirming," at bounding box center [415, 302] width 303 height 37
paste textarea "Danielle"
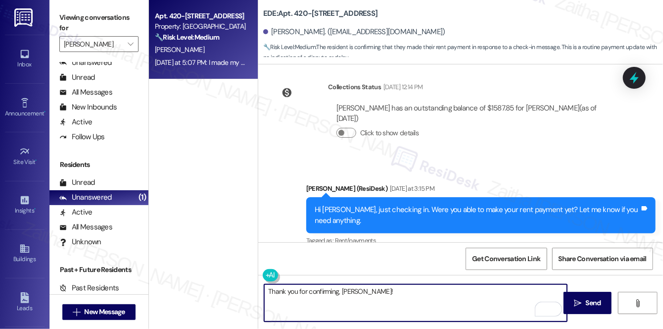
scroll to position [570, 0]
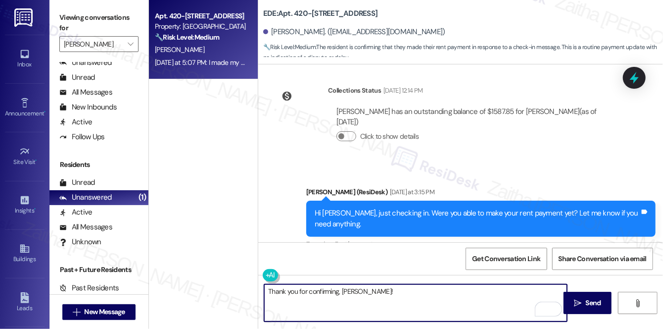
paste textarea "We appreciate you taking care of it. Let us know if you need anything else; we'…"
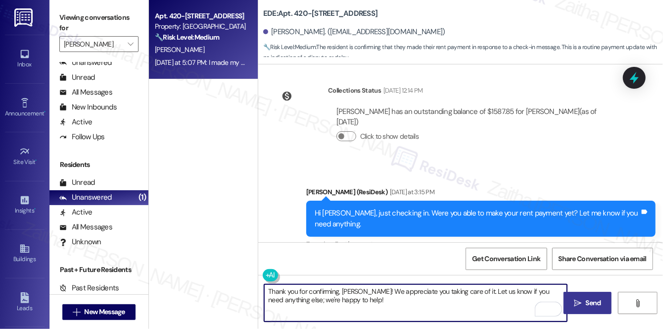
type textarea "Thank you for confirming, Danielle! We appreciate you taking care of it. Let us…"
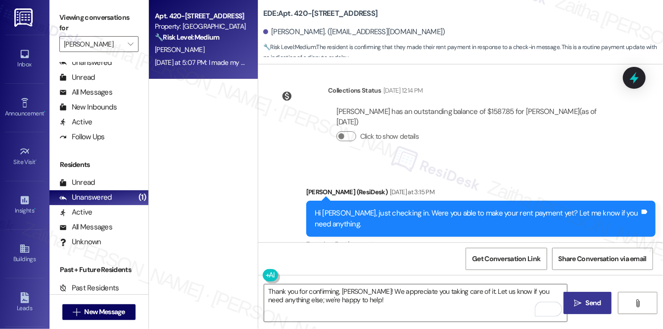
click at [595, 302] on span "Send" at bounding box center [593, 302] width 15 height 10
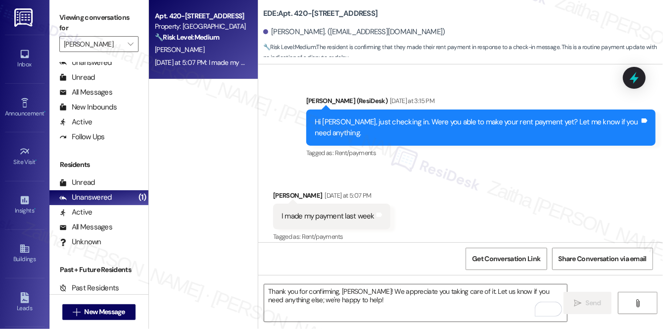
scroll to position [659, 0]
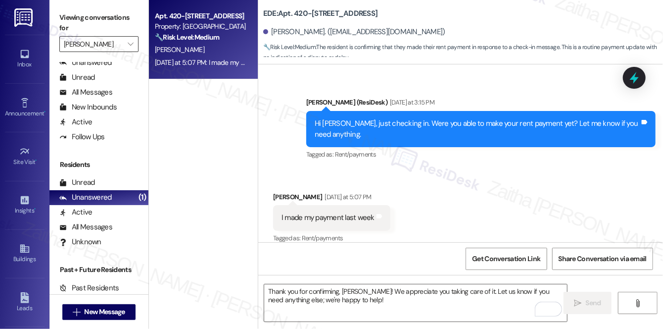
click at [107, 47] on input "[PERSON_NAME]" at bounding box center [93, 44] width 59 height 16
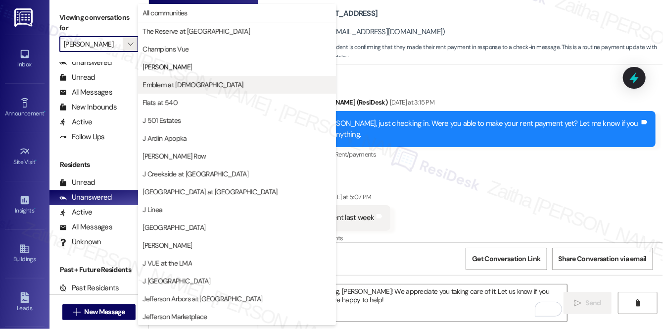
click at [174, 89] on span "Emblem at [DEMOGRAPHIC_DATA]" at bounding box center [192, 85] width 100 height 10
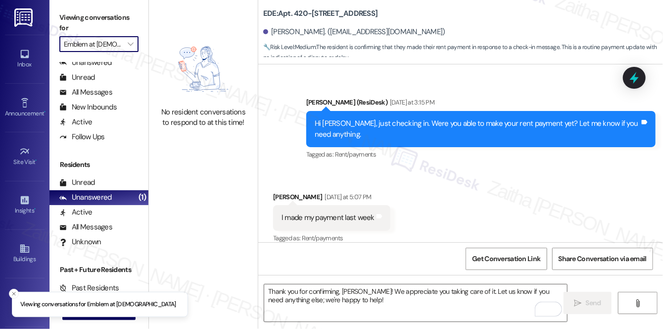
click at [112, 40] on input "Emblem at [DEMOGRAPHIC_DATA]" at bounding box center [93, 44] width 59 height 16
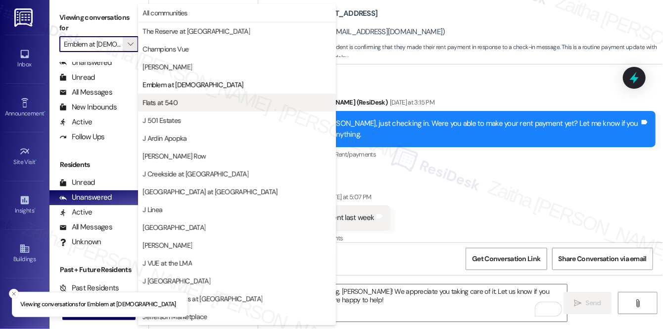
click at [177, 105] on span "Flats at 540" at bounding box center [159, 102] width 35 height 10
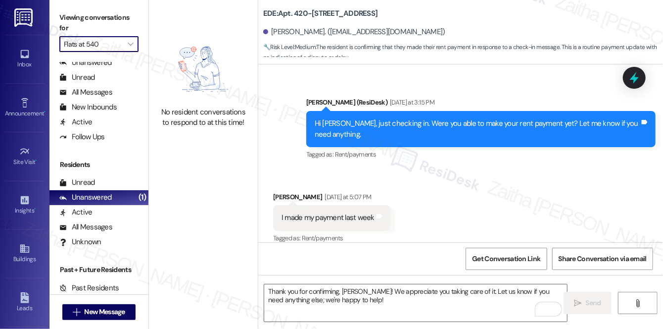
click at [105, 40] on input "Flats at 540" at bounding box center [93, 44] width 59 height 16
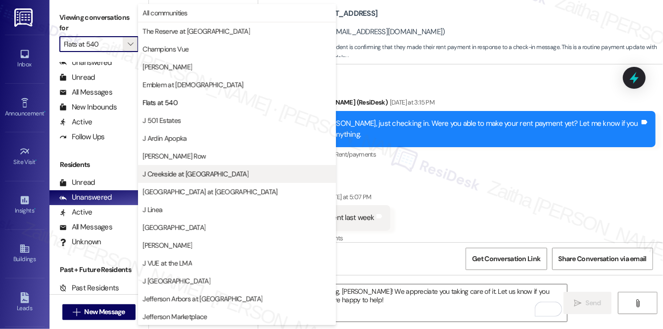
click at [186, 175] on span "J Creekside at [GEOGRAPHIC_DATA]" at bounding box center [195, 174] width 106 height 10
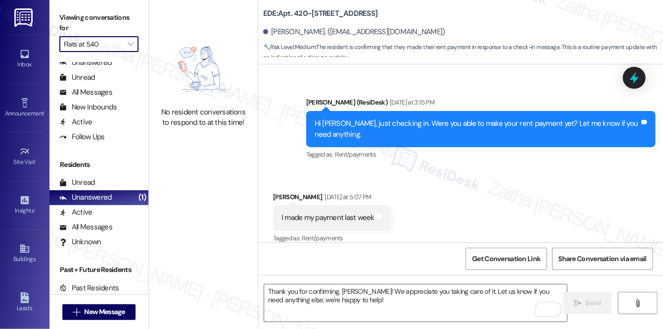
type input "J Creekside at [GEOGRAPHIC_DATA]"
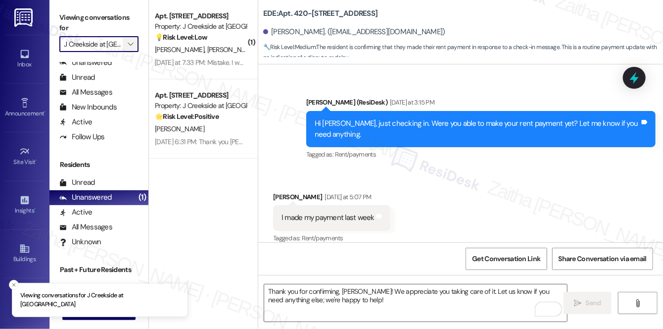
click at [132, 43] on icon "" at bounding box center [130, 44] width 5 height 8
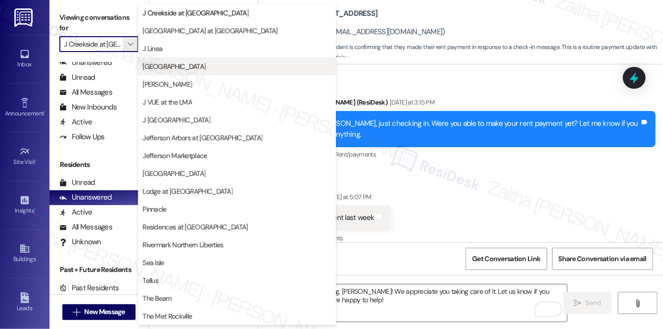
scroll to position [116, 0]
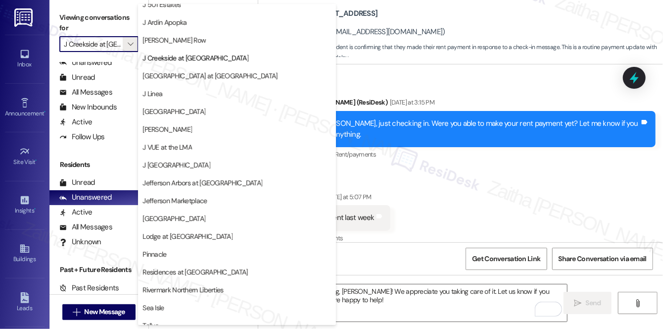
click at [470, 90] on div "Sent via SMS Jay (ResiDesk) Yesterday at 3:15 PM Hi Danielle, just checking in.…" at bounding box center [481, 129] width 364 height 79
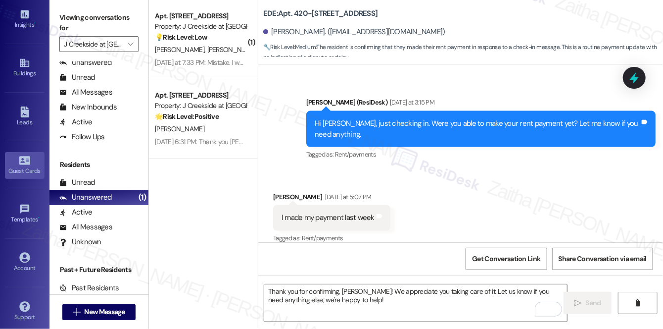
scroll to position [188, 0]
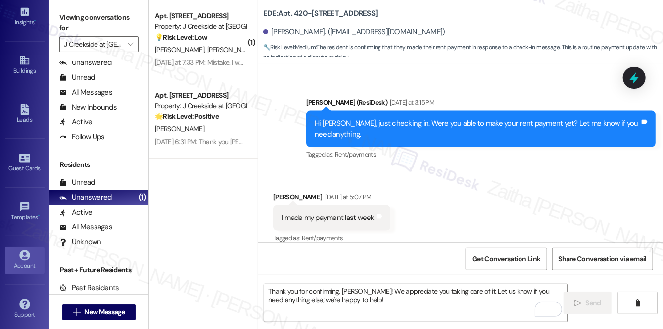
click at [25, 260] on div "Account" at bounding box center [24, 265] width 49 height 10
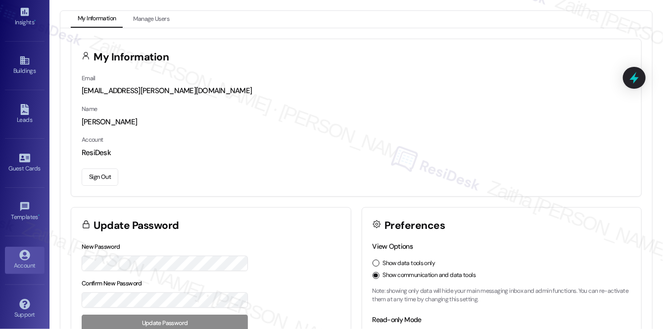
click at [107, 175] on button "Sign Out" at bounding box center [100, 176] width 37 height 17
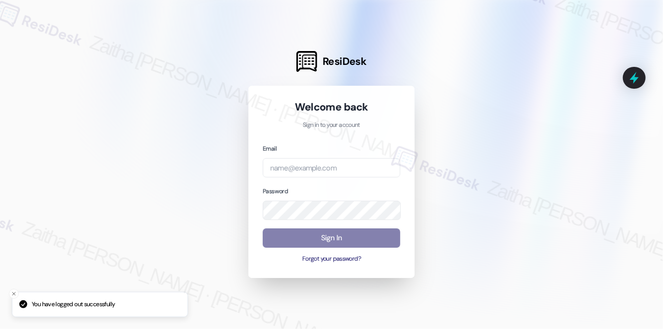
drag, startPoint x: 333, startPoint y: 194, endPoint x: 326, endPoint y: 177, distance: 19.3
click at [332, 194] on div "Password" at bounding box center [332, 203] width 138 height 34
click at [325, 168] on input "email" at bounding box center [332, 167] width 138 height 19
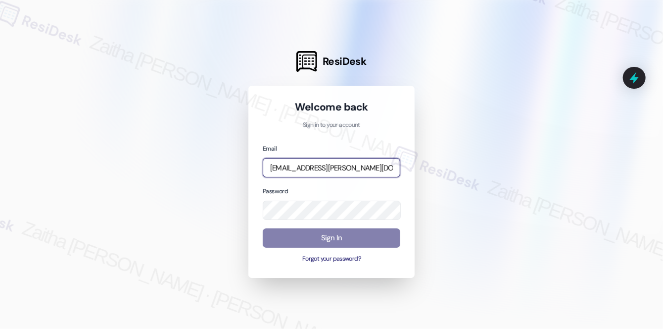
type input "[EMAIL_ADDRESS][PERSON_NAME][DOMAIN_NAME]"
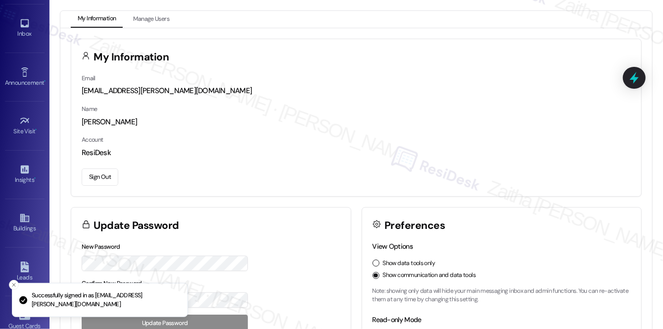
scroll to position [45, 0]
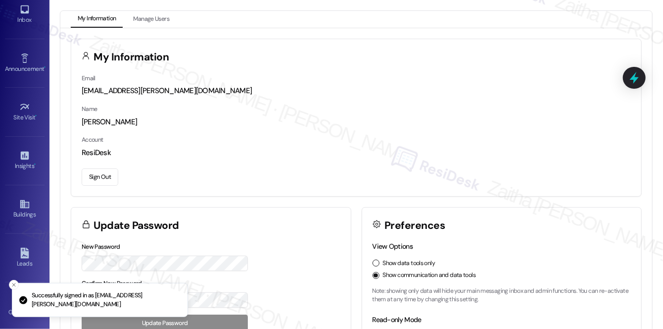
click at [98, 173] on button "Sign Out" at bounding box center [100, 176] width 37 height 17
